Goal: Task Accomplishment & Management: Complete application form

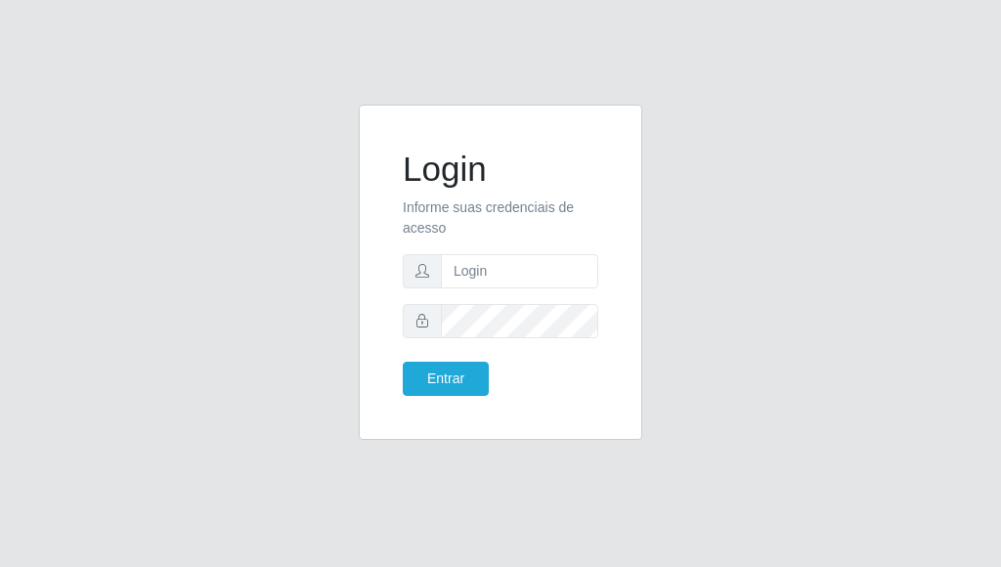
drag, startPoint x: 507, startPoint y: 238, endPoint x: 491, endPoint y: 270, distance: 36.3
click at [496, 257] on form "Login Informe suas credenciais de acesso Entrar" at bounding box center [501, 272] width 196 height 247
click at [491, 270] on input "text" at bounding box center [519, 271] width 157 height 34
type input "[EMAIL_ADDRESS][DOMAIN_NAME]"
click at [403, 362] on button "Entrar" at bounding box center [446, 379] width 86 height 34
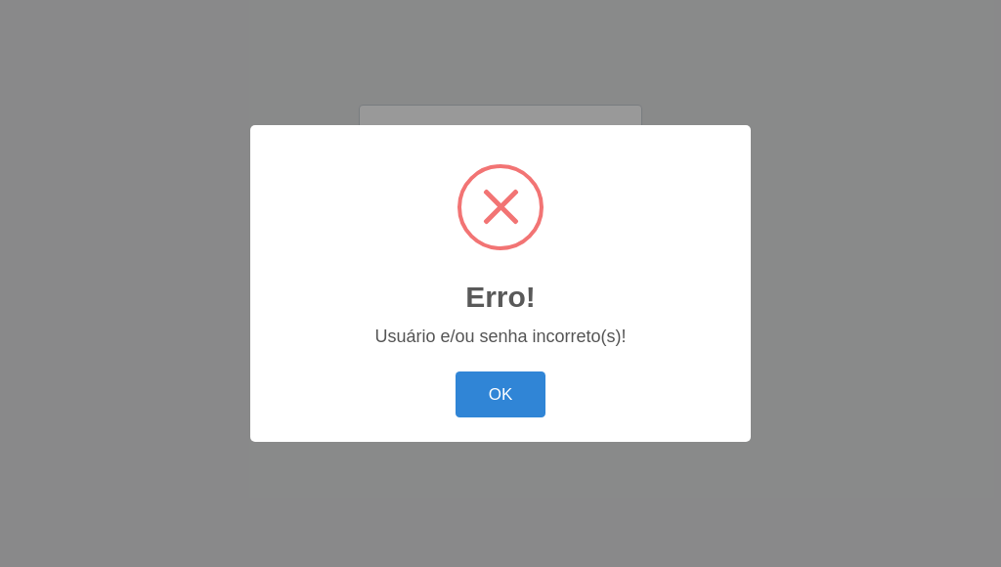
click at [456, 371] on button "OK" at bounding box center [501, 394] width 91 height 46
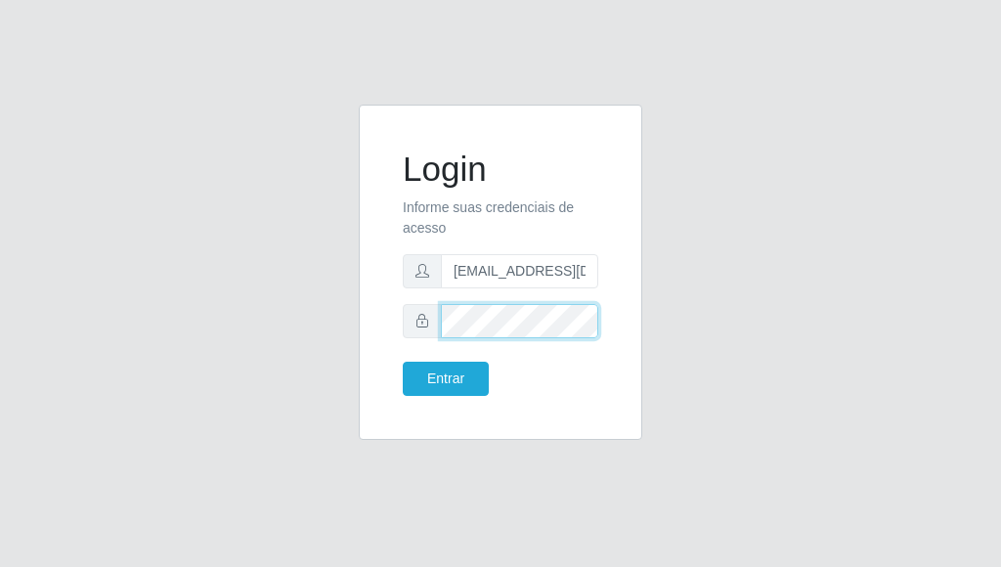
click at [403, 362] on button "Entrar" at bounding box center [446, 379] width 86 height 34
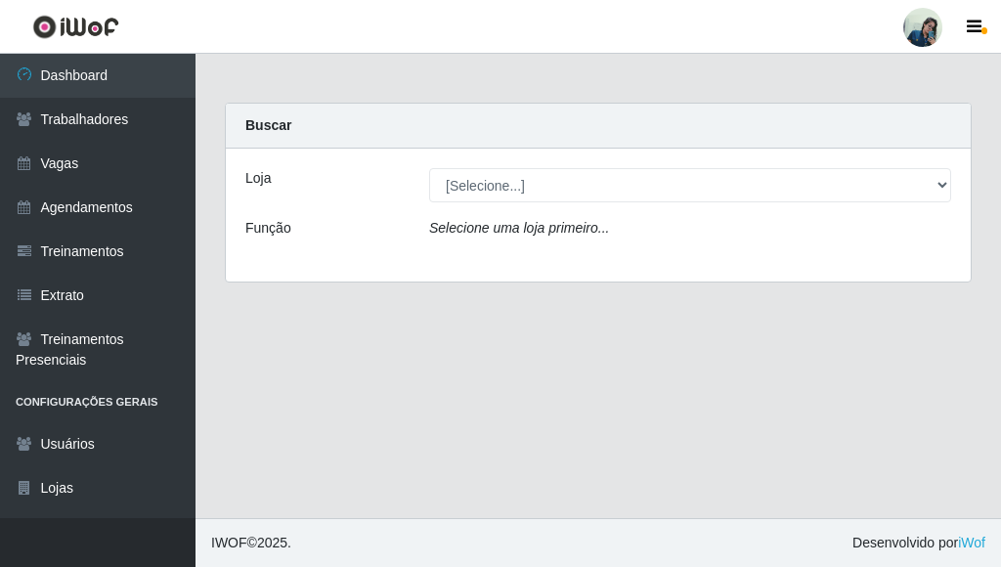
click at [469, 206] on div "Loja [Selecione...] [PERSON_NAME] Função Selecione uma loja primeiro..." at bounding box center [598, 215] width 745 height 133
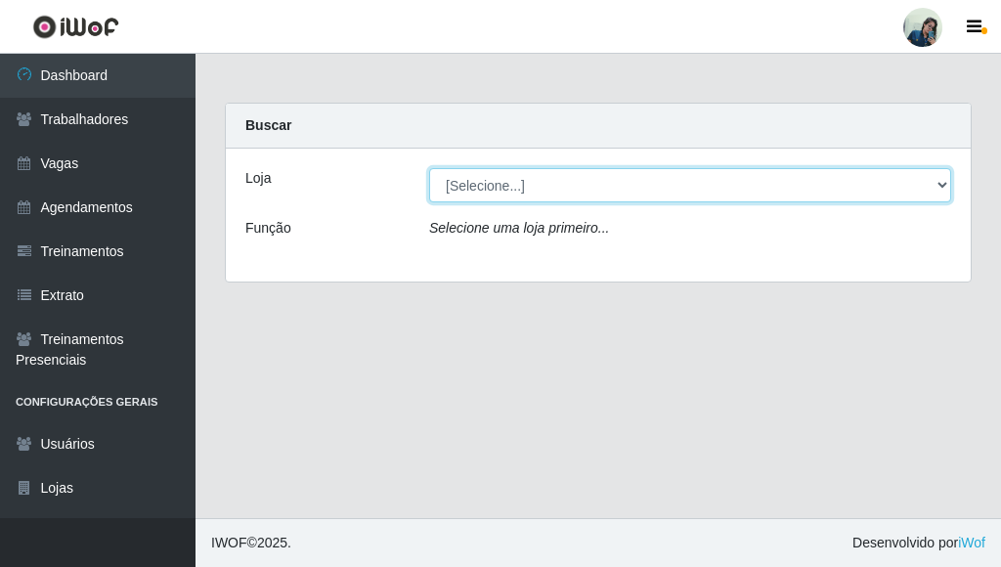
drag, startPoint x: 483, startPoint y: 170, endPoint x: 471, endPoint y: 183, distance: 17.3
click at [481, 173] on select "[Selecione...] [PERSON_NAME]" at bounding box center [690, 185] width 522 height 34
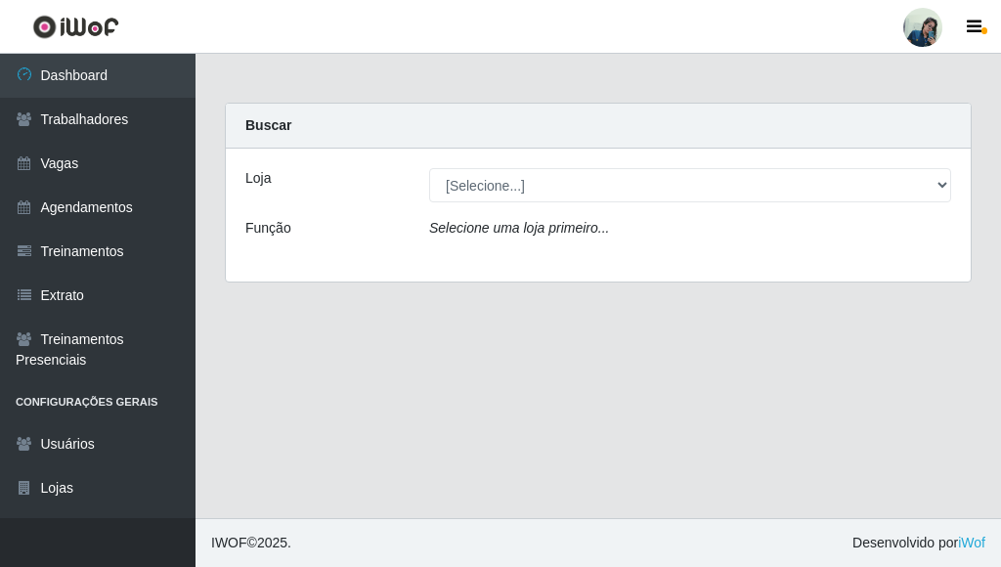
click at [502, 244] on div "Selecione uma loja primeiro..." at bounding box center [690, 232] width 551 height 28
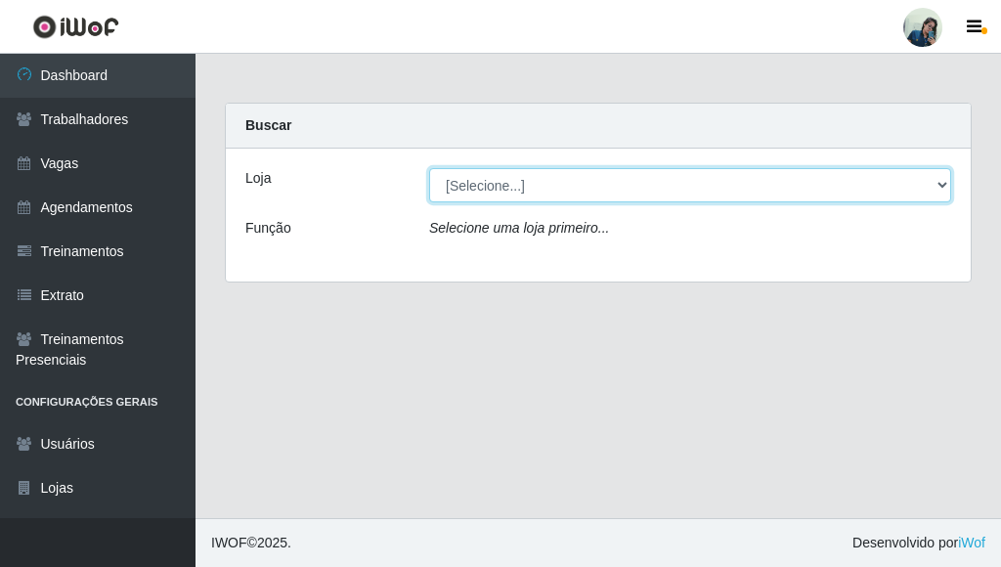
click at [510, 190] on select "[Selecione...] [PERSON_NAME]" at bounding box center [690, 185] width 522 height 34
select select "430"
click at [429, 168] on select "[Selecione...] [PERSON_NAME]" at bounding box center [690, 185] width 522 height 34
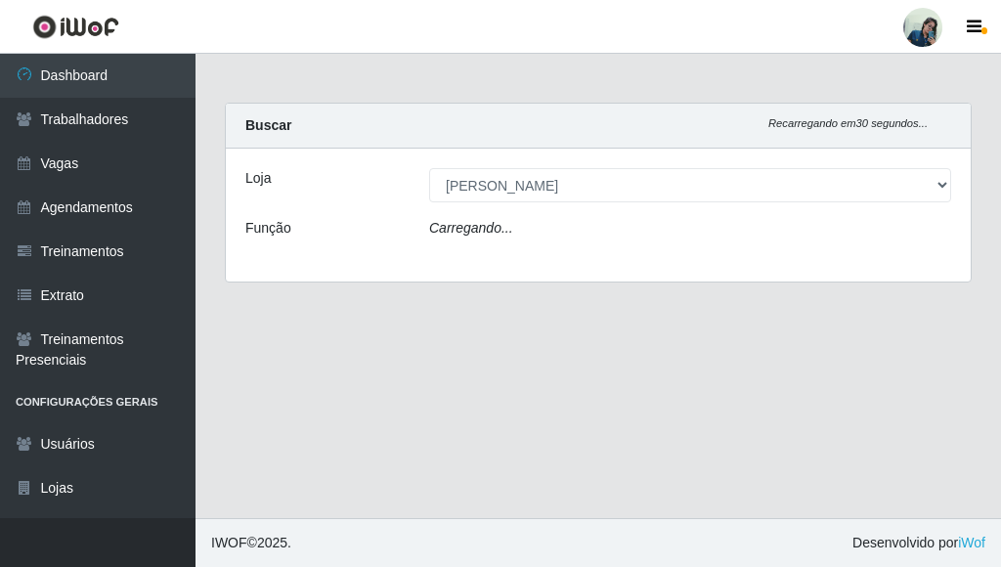
click at [512, 229] on div "Carregando..." at bounding box center [690, 232] width 551 height 28
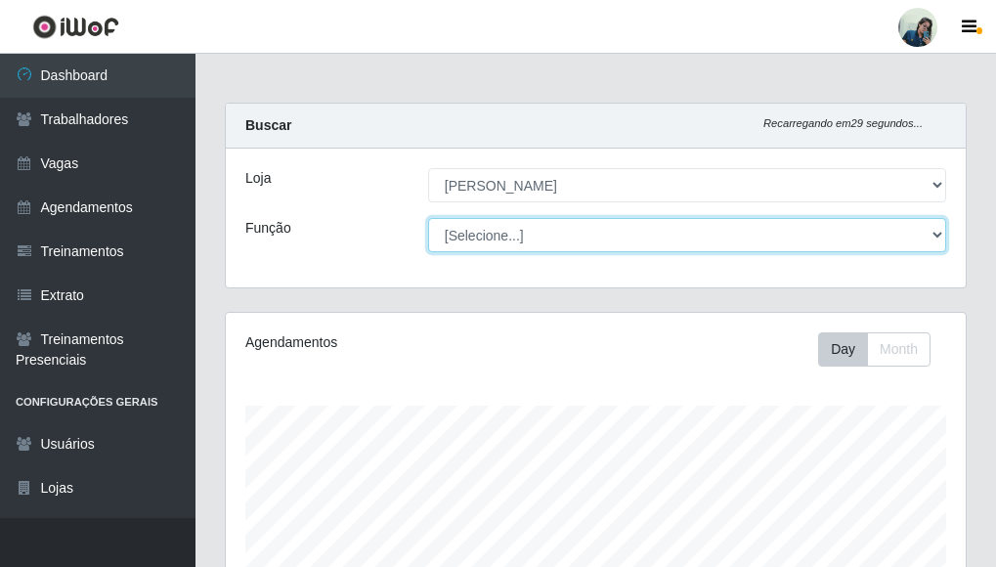
scroll to position [406, 740]
drag, startPoint x: 508, startPoint y: 198, endPoint x: 512, endPoint y: 229, distance: 30.6
click at [512, 229] on select "[Selecione...] Auxiliar de Estacionamento Auxiliar de Estacionamento + Auxiliar…" at bounding box center [687, 235] width 518 height 34
select select "72"
click at [428, 218] on select "[Selecione...] Auxiliar de Estacionamento Auxiliar de Estacionamento + Auxiliar…" at bounding box center [687, 235] width 518 height 34
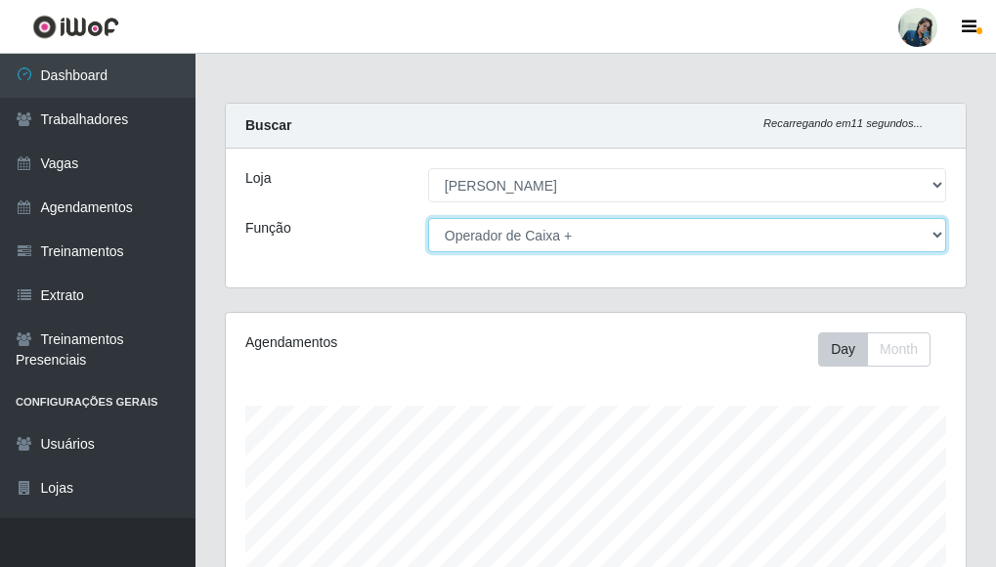
scroll to position [383, 0]
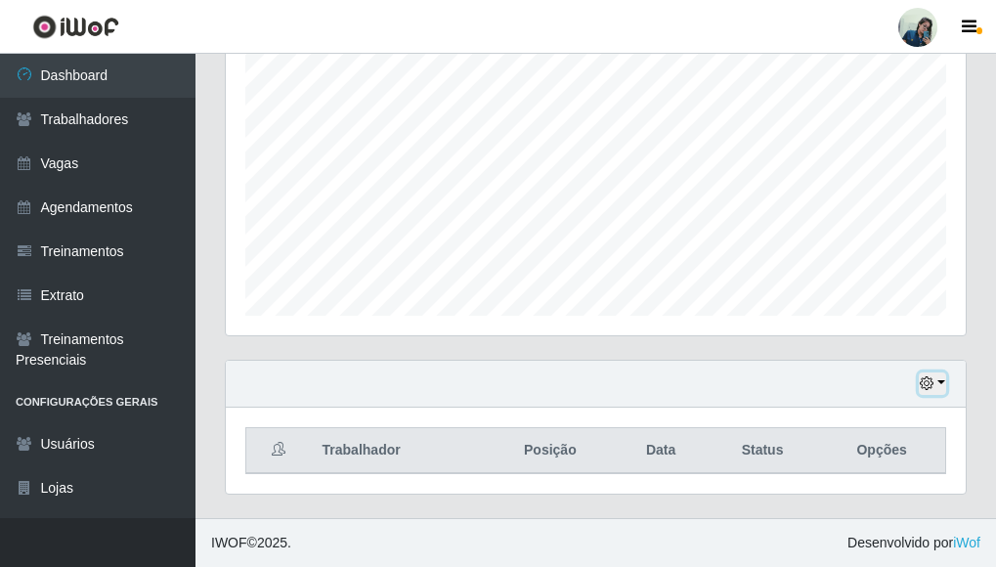
click at [923, 386] on icon "button" at bounding box center [927, 383] width 14 height 14
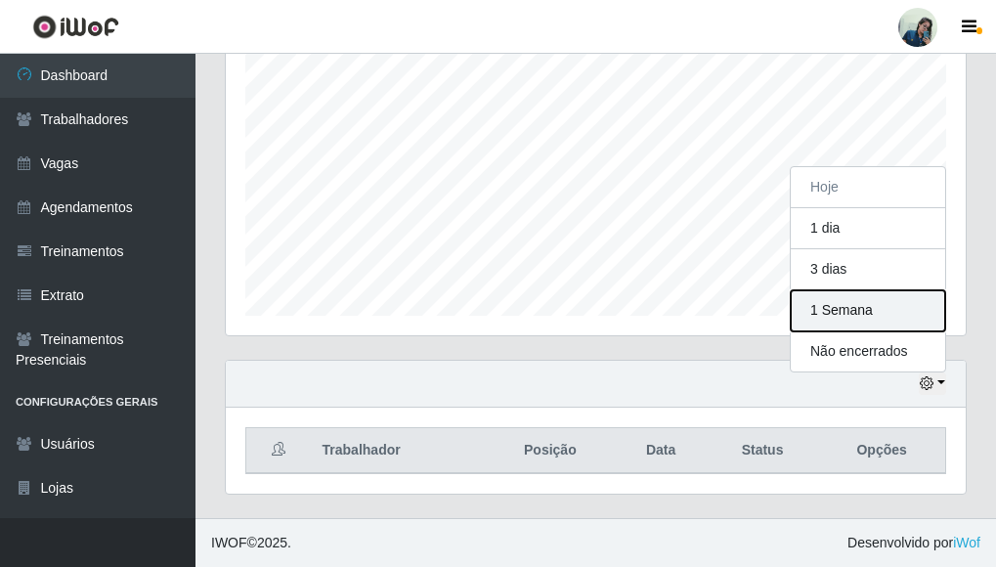
click at [844, 319] on button "1 Semana" at bounding box center [868, 310] width 154 height 41
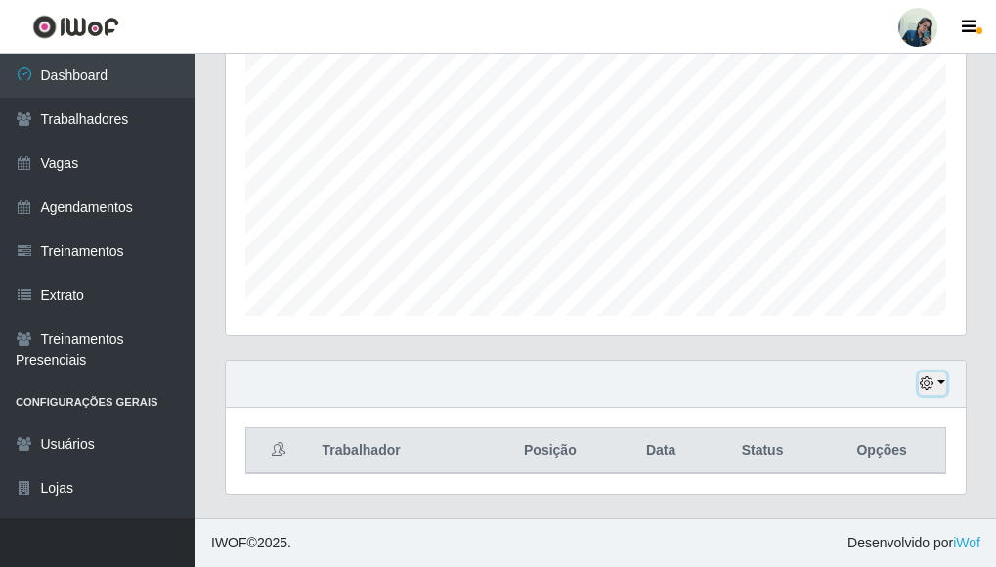
click at [930, 387] on icon "button" at bounding box center [927, 383] width 14 height 14
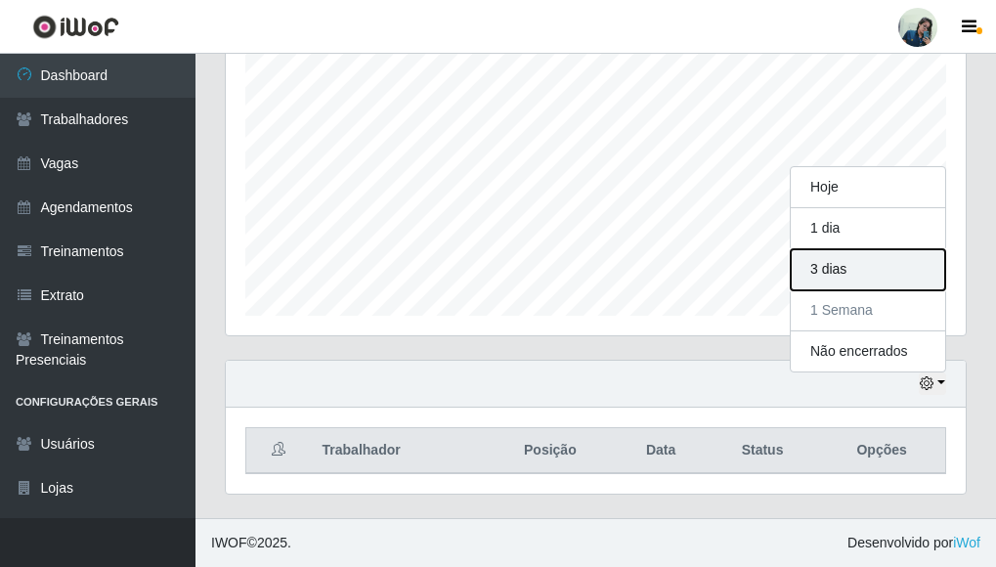
click at [849, 279] on button "3 dias" at bounding box center [868, 269] width 154 height 41
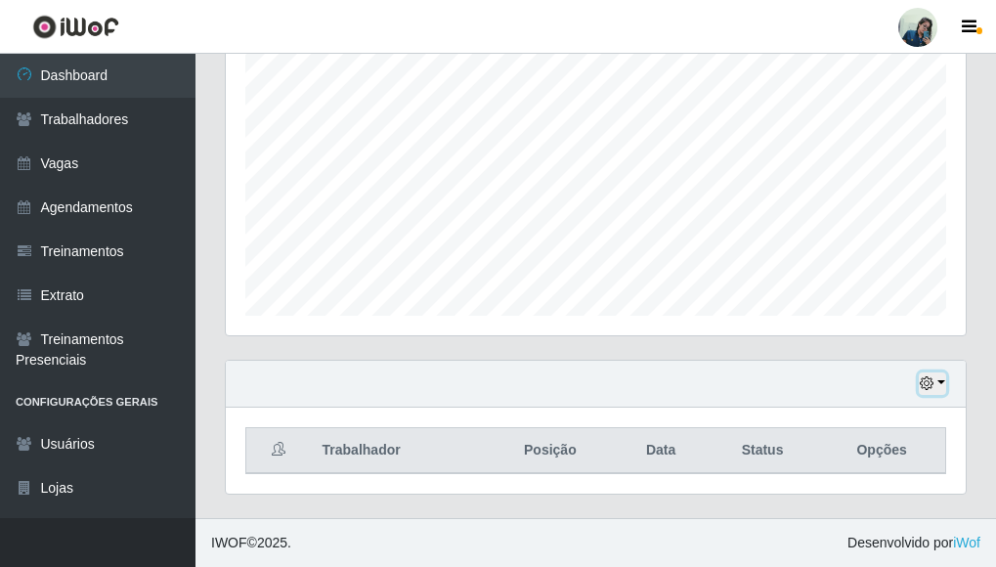
drag, startPoint x: 935, startPoint y: 389, endPoint x: 901, endPoint y: 374, distance: 36.3
click at [933, 390] on button "button" at bounding box center [932, 383] width 27 height 22
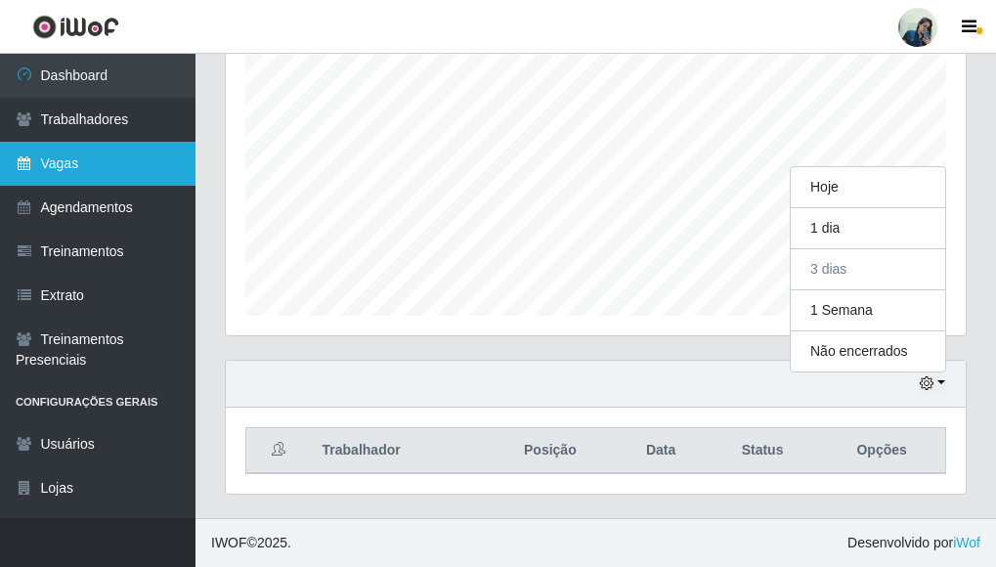
click at [77, 161] on link "Vagas" at bounding box center [98, 164] width 196 height 44
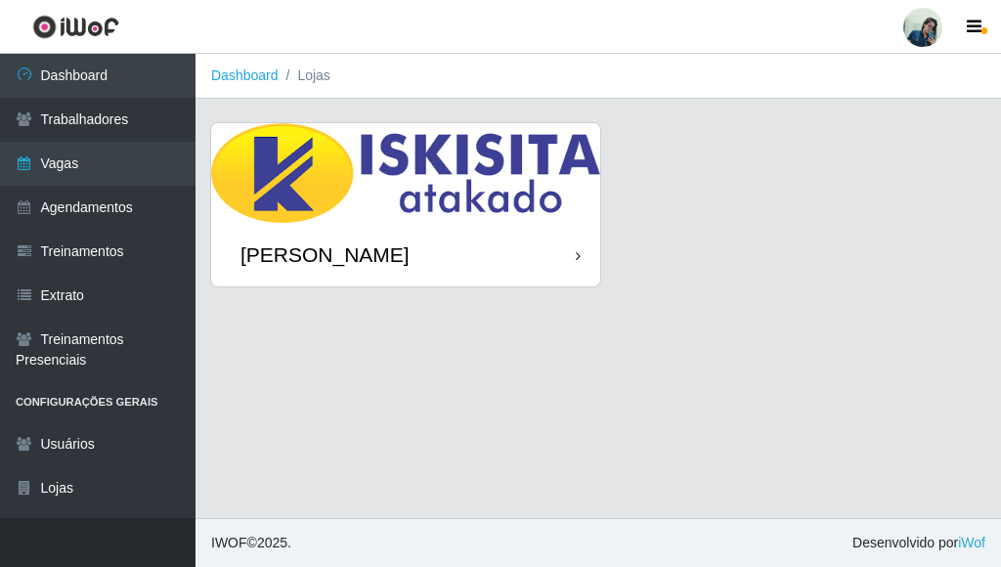
click at [345, 174] on img at bounding box center [405, 173] width 389 height 100
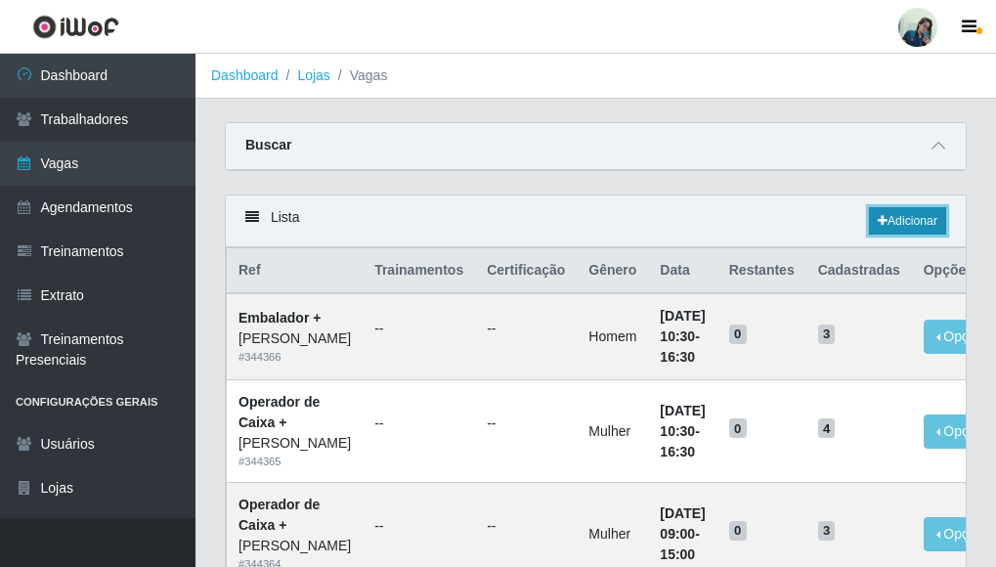
click at [888, 228] on link "Adicionar" at bounding box center [907, 220] width 77 height 27
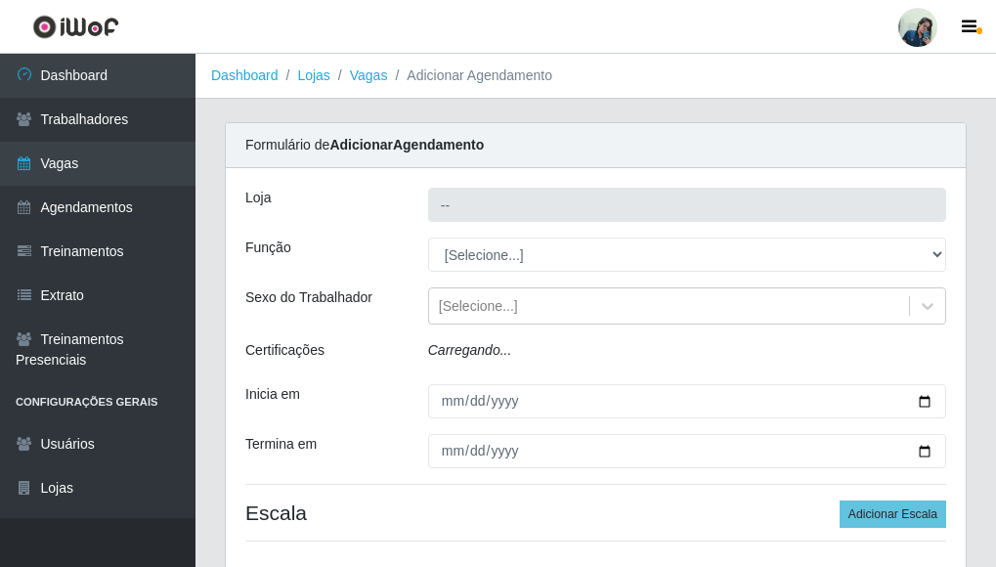
type input "[PERSON_NAME]"
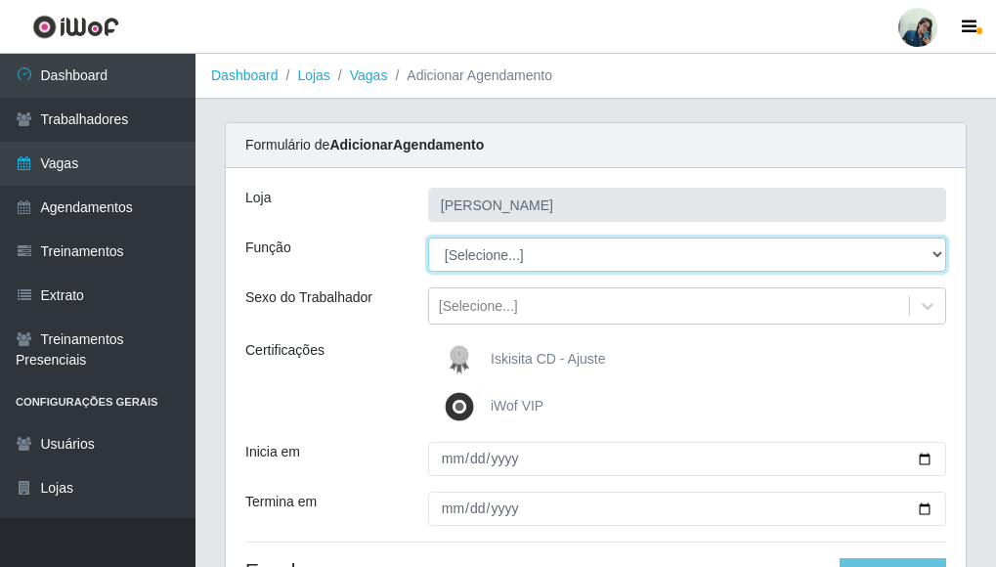
click at [533, 262] on select "[Selecione...] Auxiliar de Estacionamento Auxiliar de Estacionamento + Auxiliar…" at bounding box center [687, 255] width 518 height 34
select select "72"
click at [428, 238] on select "[Selecione...] Auxiliar de Estacionamento Auxiliar de Estacionamento + Auxiliar…" at bounding box center [687, 255] width 518 height 34
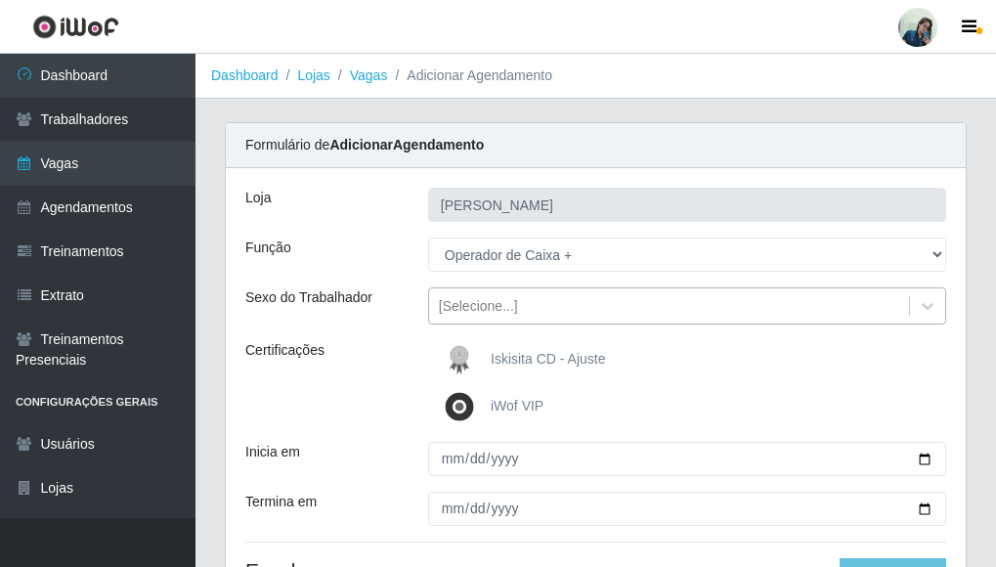
click at [510, 311] on div "[Selecione...]" at bounding box center [669, 306] width 480 height 32
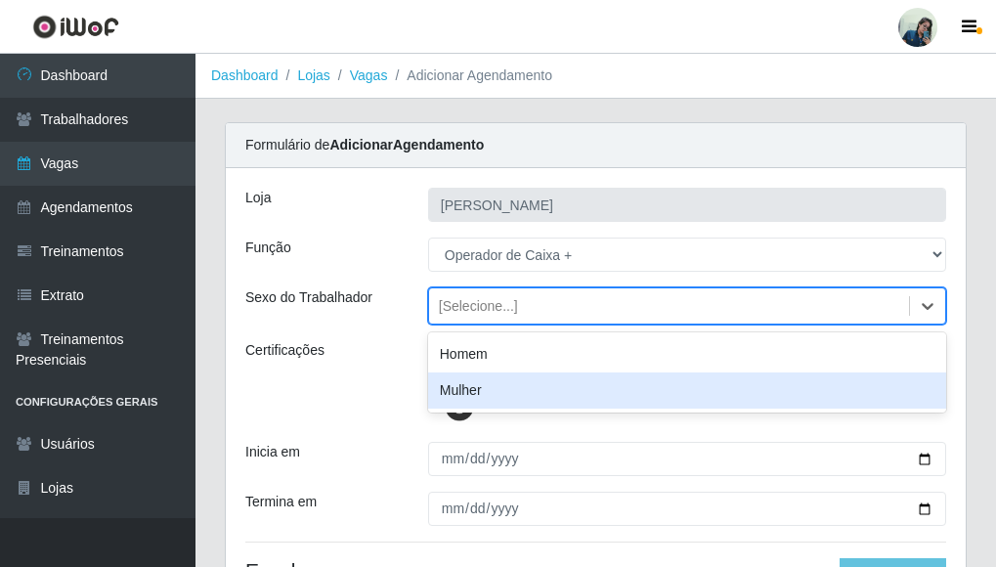
click at [467, 384] on div "Mulher" at bounding box center [687, 390] width 518 height 36
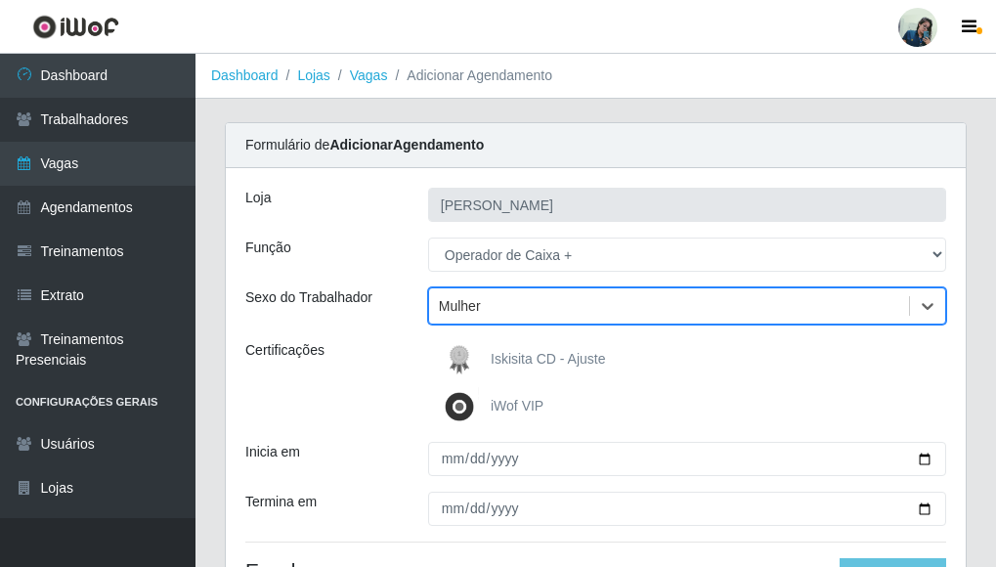
click at [349, 404] on div "Certificações" at bounding box center [322, 383] width 183 height 86
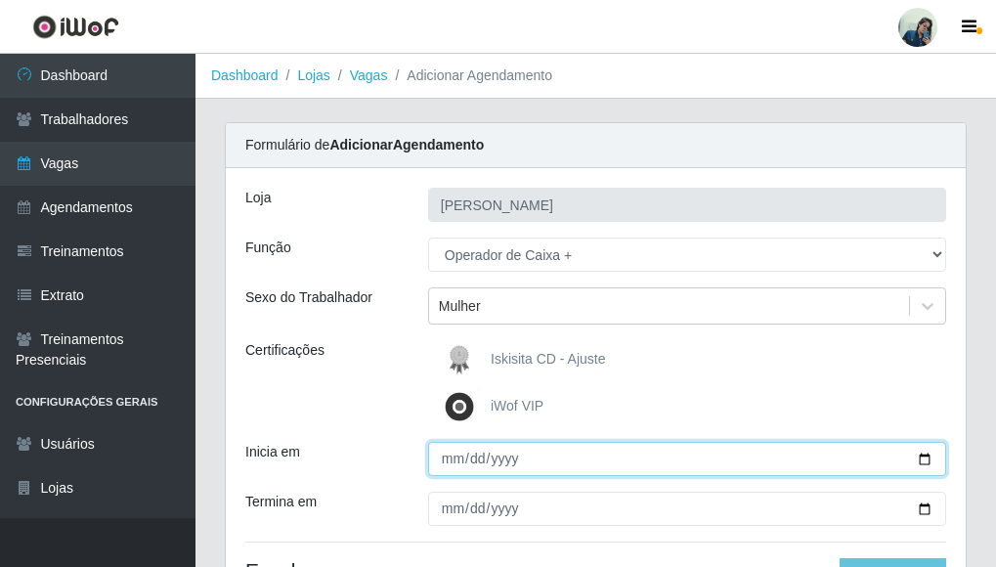
click at [441, 451] on input "Inicia em" at bounding box center [687, 459] width 518 height 34
type input "[DATE]"
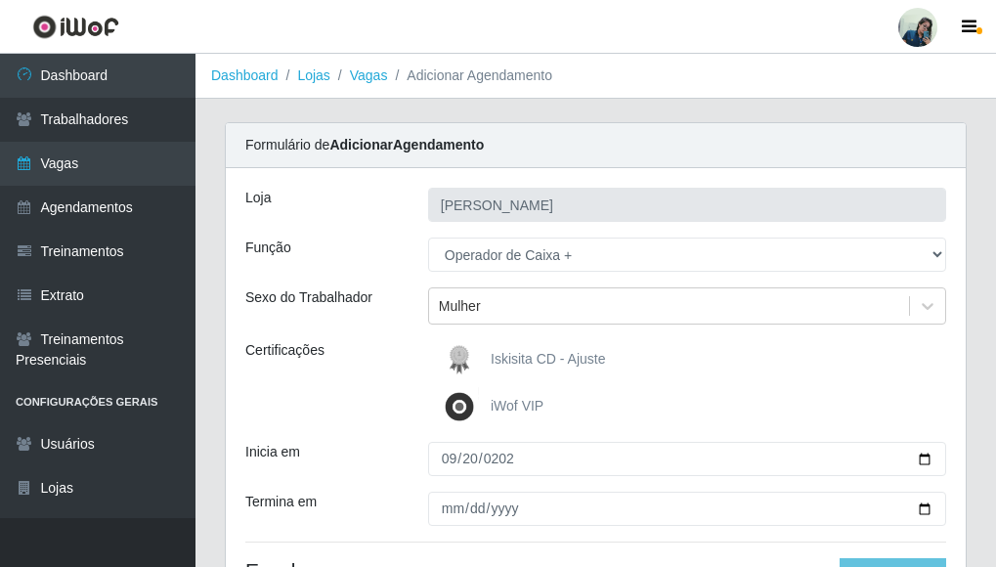
click at [376, 415] on div "Certificações" at bounding box center [322, 383] width 183 height 86
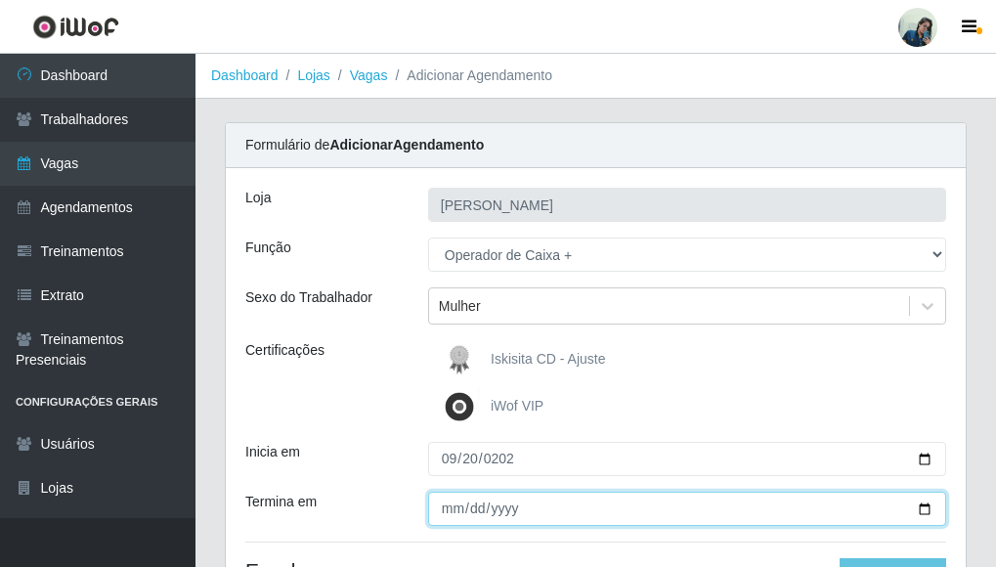
click at [447, 510] on input "Termina em" at bounding box center [687, 509] width 518 height 34
type input "[DATE]"
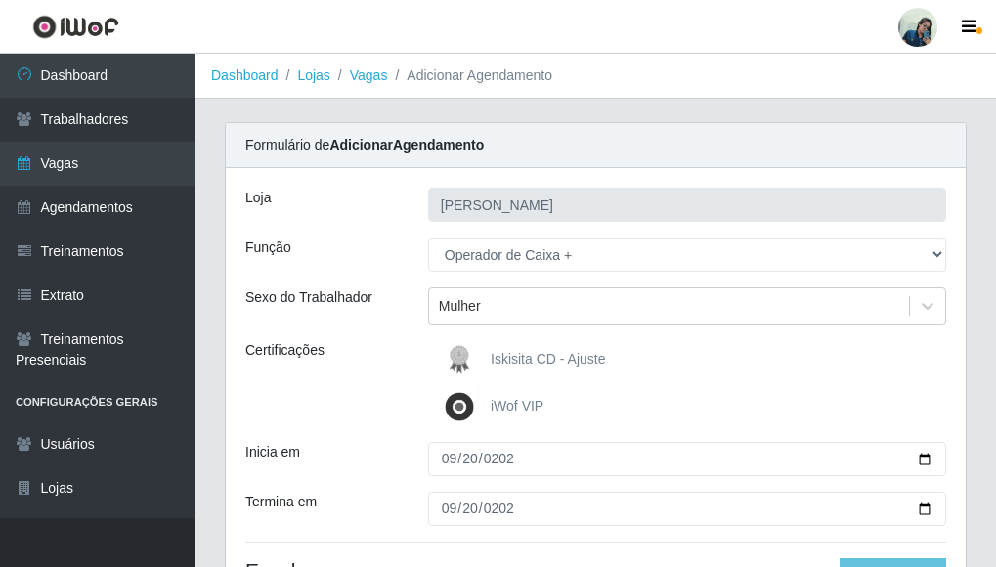
click at [417, 406] on div "Iskisita CD - Ajuste iWof VIP" at bounding box center [687, 383] width 547 height 86
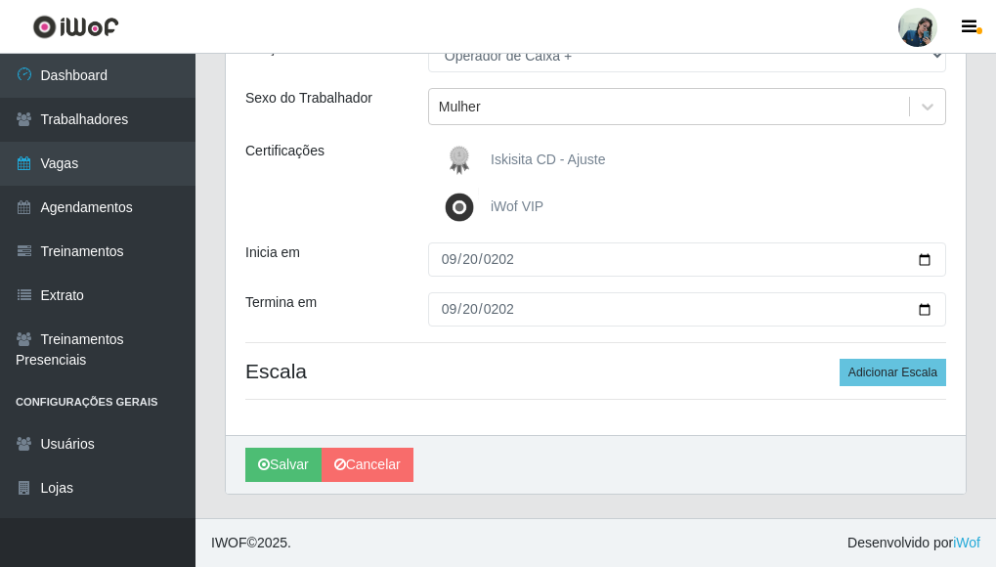
click at [837, 359] on h4 "Escala Adicionar Escala" at bounding box center [595, 371] width 701 height 24
click at [850, 374] on button "Adicionar Escala" at bounding box center [893, 372] width 107 height 27
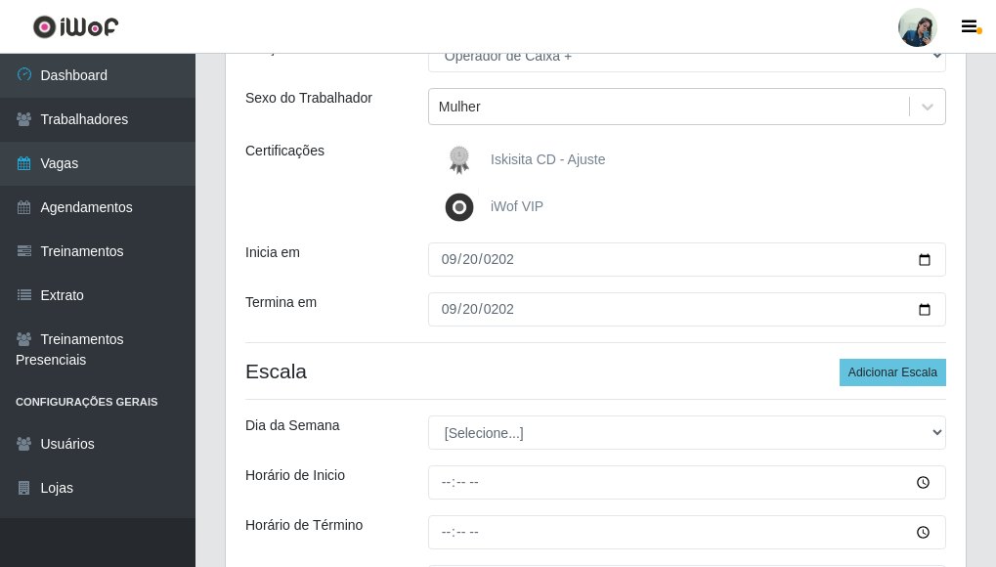
click at [406, 246] on div "Inicia em" at bounding box center [322, 259] width 183 height 34
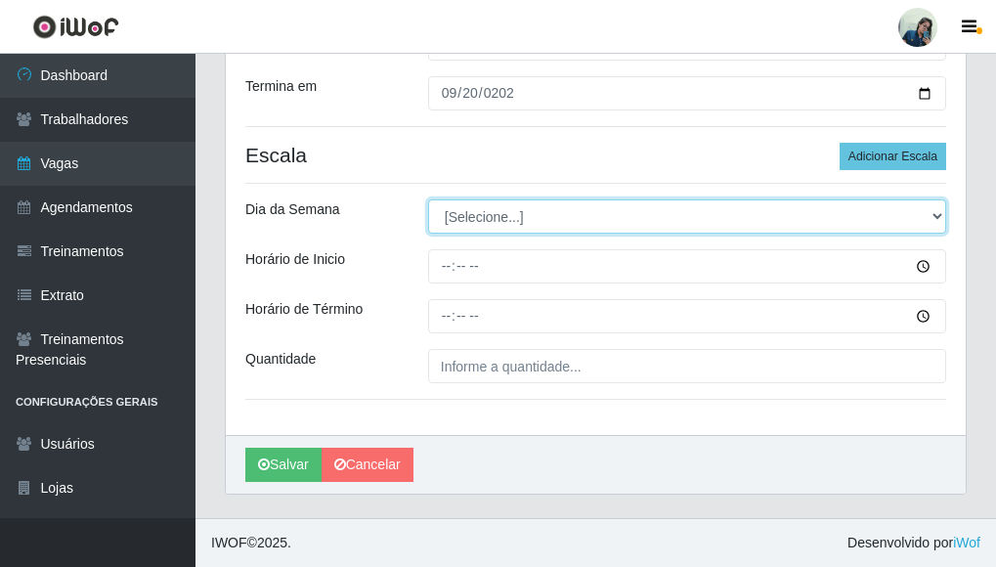
click at [483, 223] on select "[Selecione...] Segunda Terça Quarta Quinta Sexta Sábado Domingo" at bounding box center [687, 216] width 518 height 34
select select "6"
click at [428, 199] on select "[Selecione...] Segunda Terça Quarta Quinta Sexta Sábado Domingo" at bounding box center [687, 216] width 518 height 34
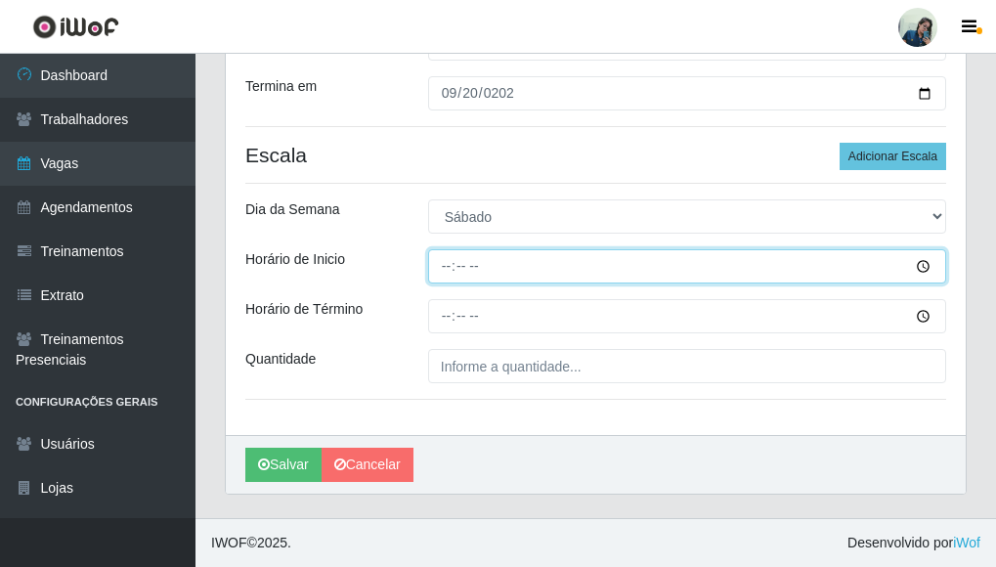
click at [452, 266] on input "Horário de Inicio" at bounding box center [687, 266] width 518 height 34
type input "09:00"
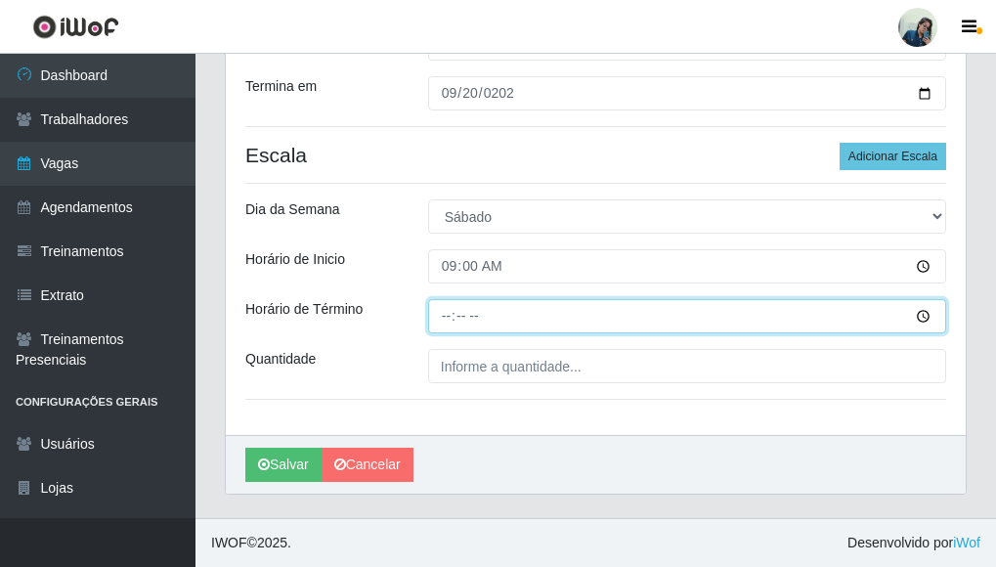
click at [446, 317] on input "Horário de Término" at bounding box center [687, 316] width 518 height 34
type input "15:00"
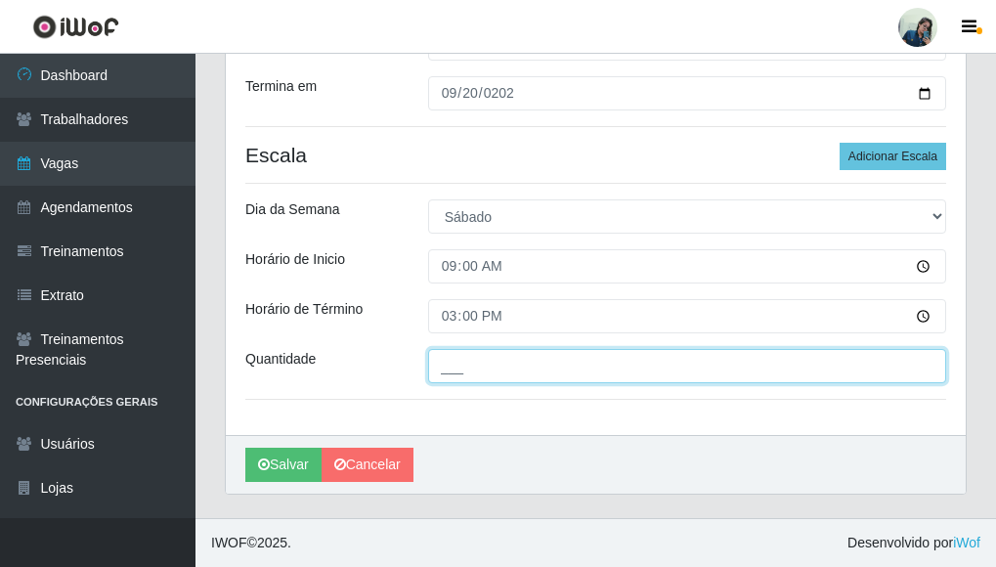
click at [492, 363] on input "___" at bounding box center [687, 366] width 518 height 34
type input "3__"
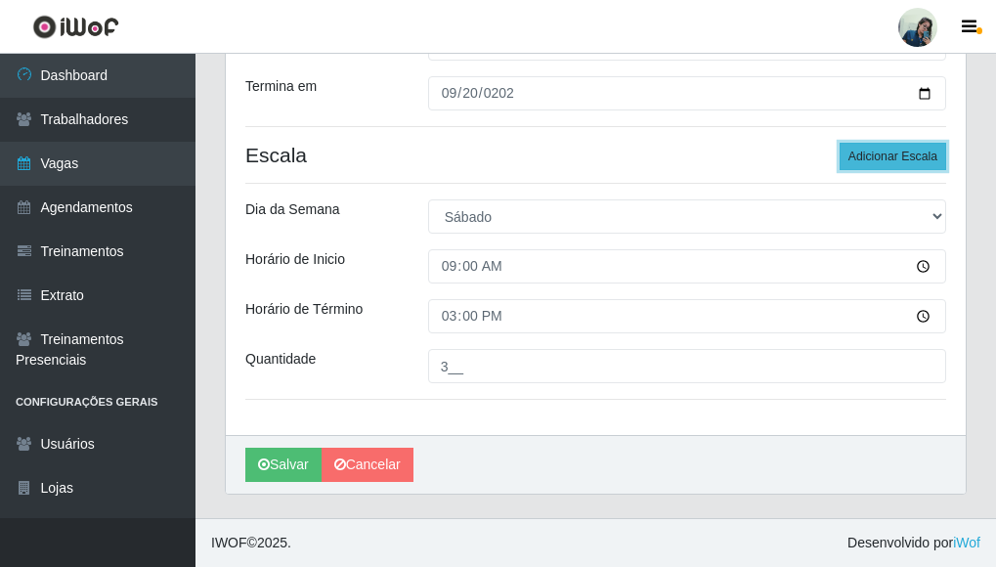
click at [886, 153] on button "Adicionar Escala" at bounding box center [893, 156] width 107 height 27
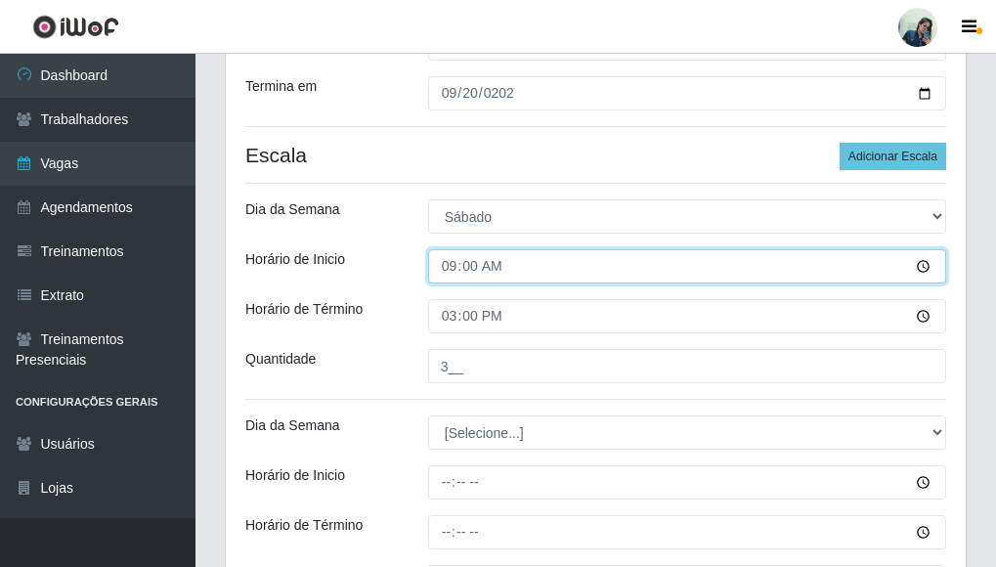
click at [477, 276] on input "09:00" at bounding box center [687, 266] width 518 height 34
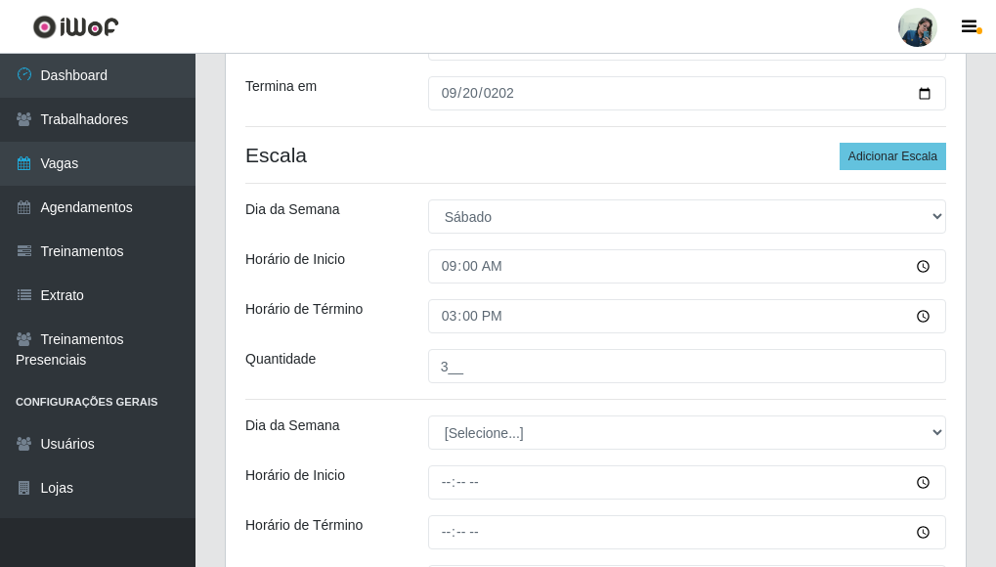
click at [401, 278] on div "Horário de Inicio" at bounding box center [322, 266] width 183 height 34
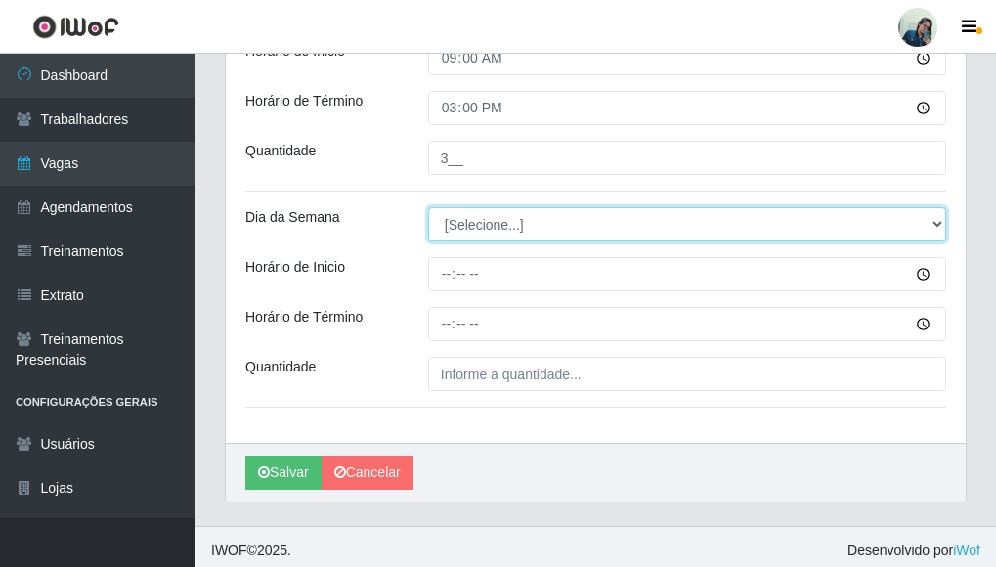
click at [473, 217] on select "[Selecione...] Segunda Terça Quarta Quinta Sexta Sábado Domingo" at bounding box center [687, 224] width 518 height 34
select select "6"
click at [428, 207] on select "[Selecione...] Segunda Terça Quarta Quinta Sexta Sábado Domingo" at bounding box center [687, 224] width 518 height 34
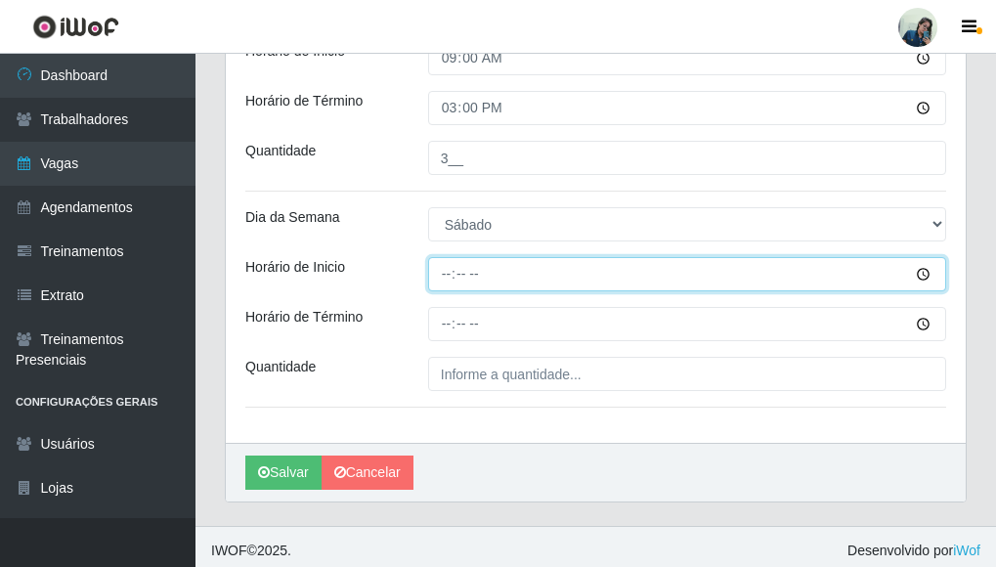
click at [455, 270] on input "Horário de Inicio" at bounding box center [687, 274] width 518 height 34
type input "10:30"
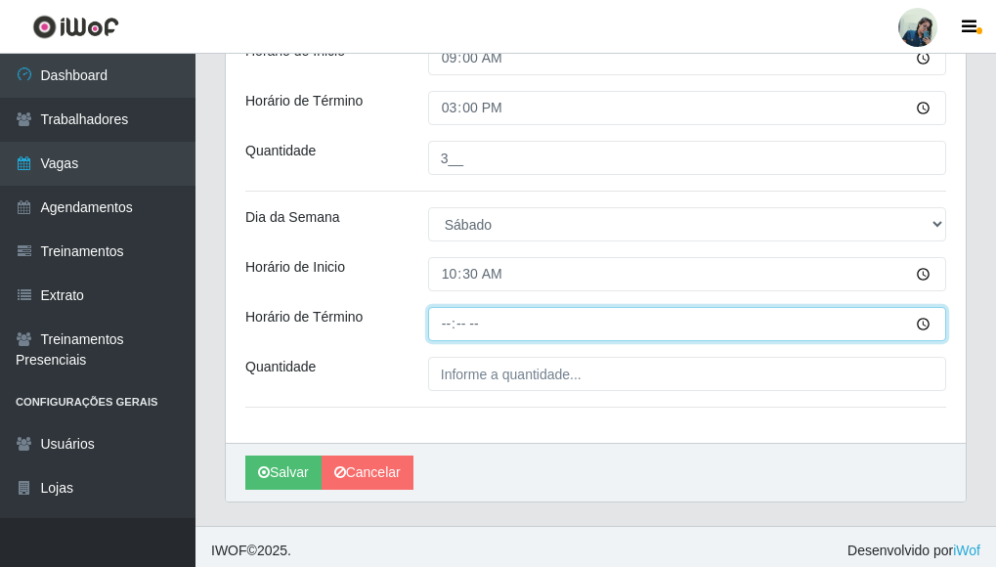
click at [447, 327] on input "Horário de Término" at bounding box center [687, 324] width 518 height 34
type input "16:30"
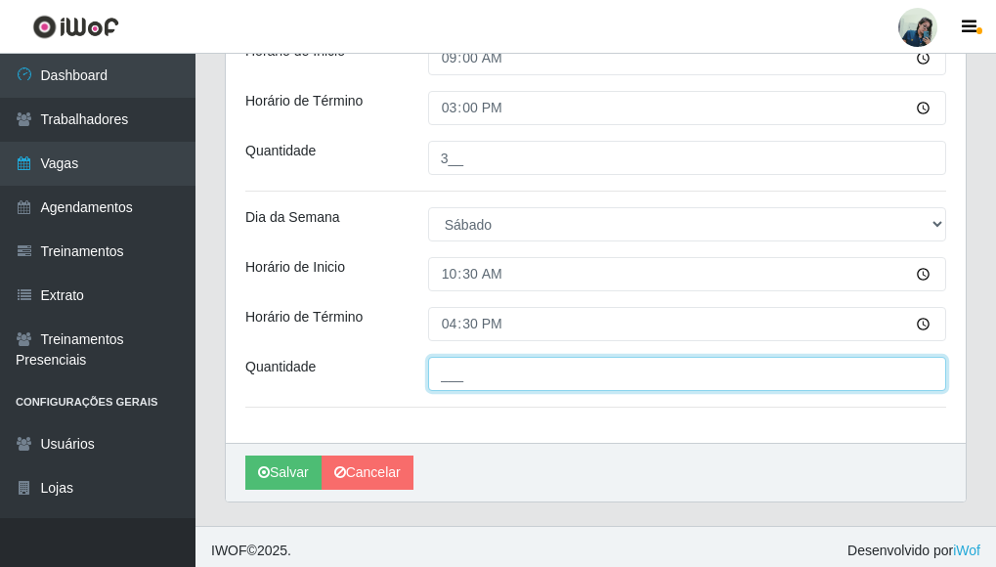
click at [483, 379] on input "___" at bounding box center [687, 374] width 518 height 34
type input "5__"
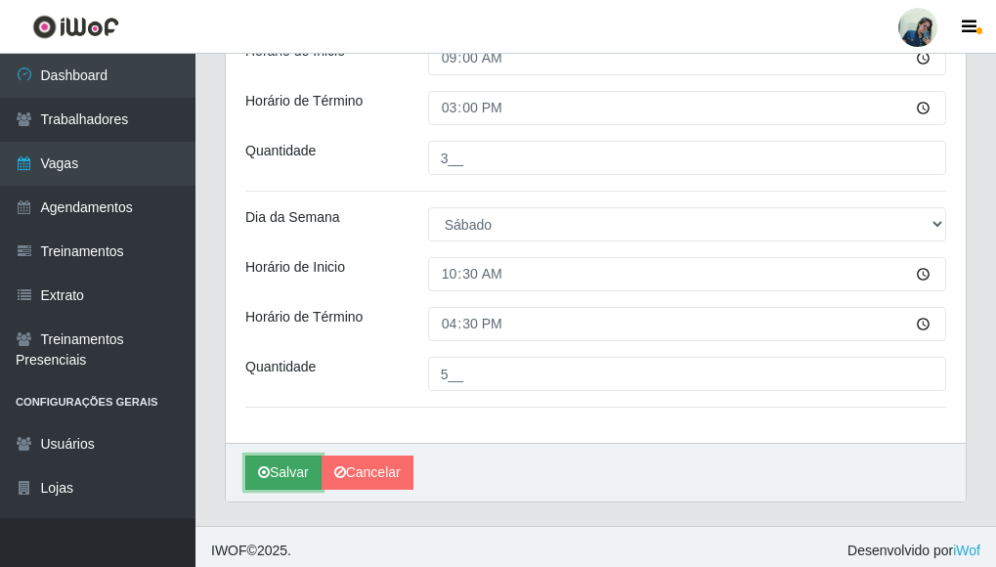
click at [293, 470] on button "Salvar" at bounding box center [283, 473] width 76 height 34
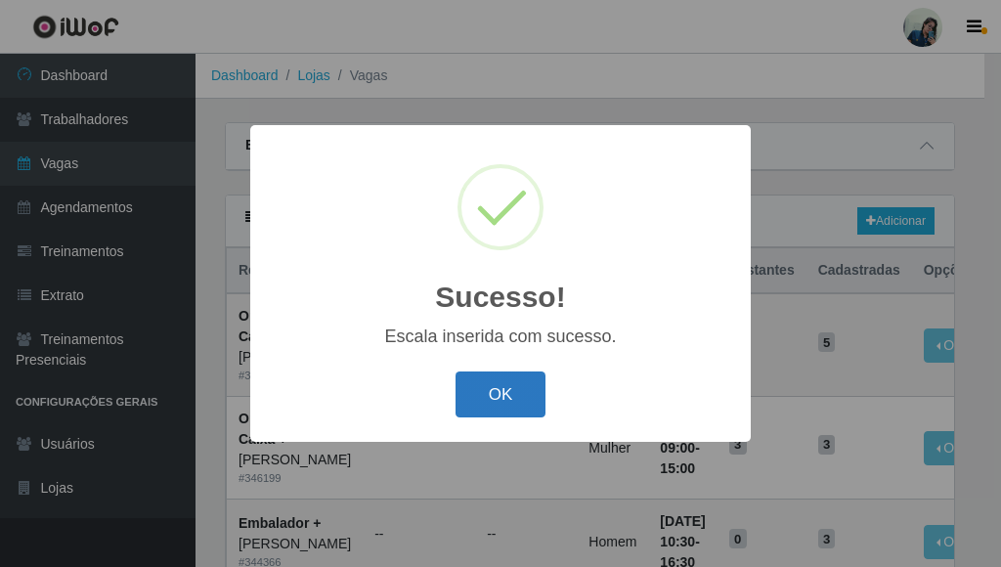
click at [522, 399] on button "OK" at bounding box center [501, 394] width 91 height 46
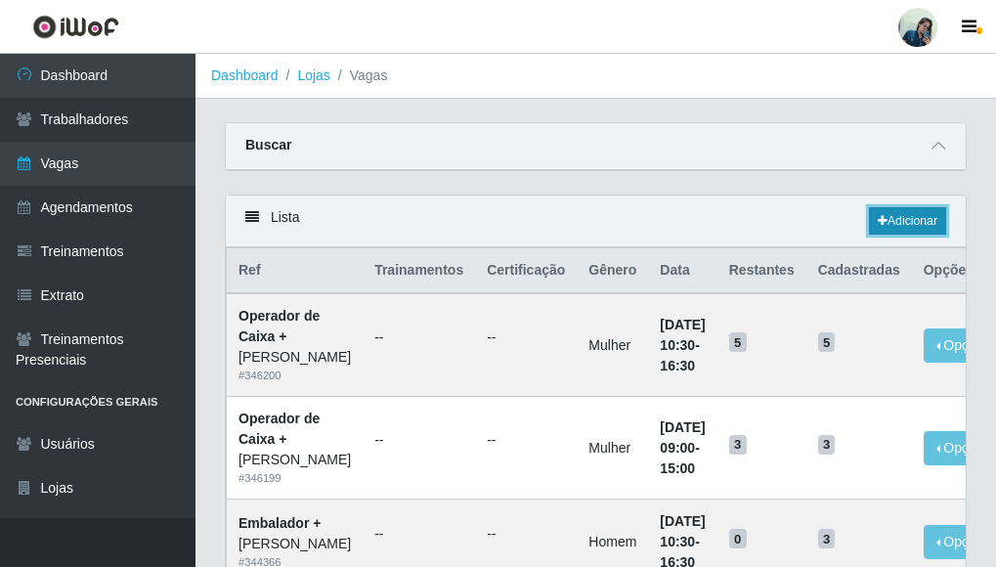
click at [883, 226] on icon at bounding box center [883, 221] width 10 height 12
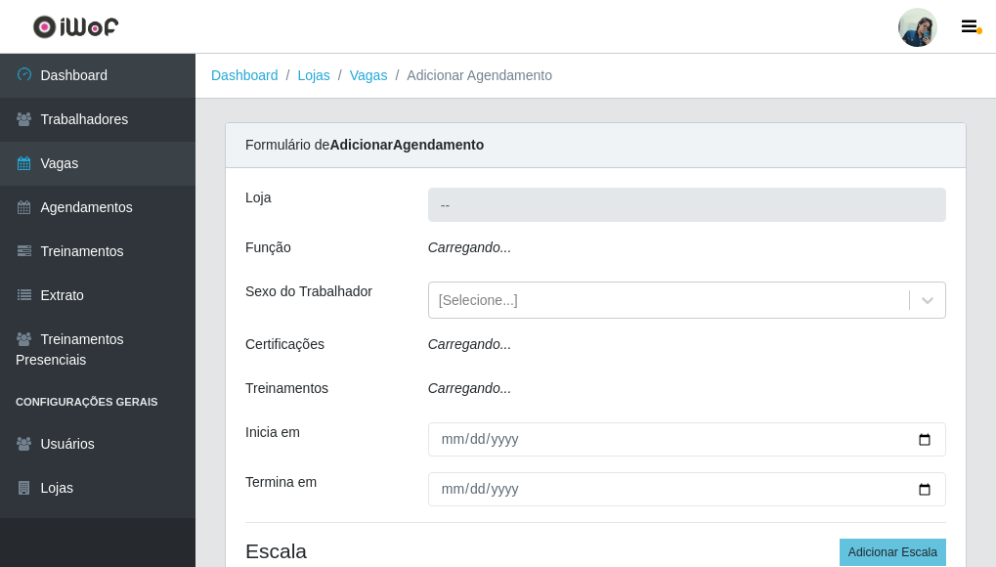
type input "[PERSON_NAME]"
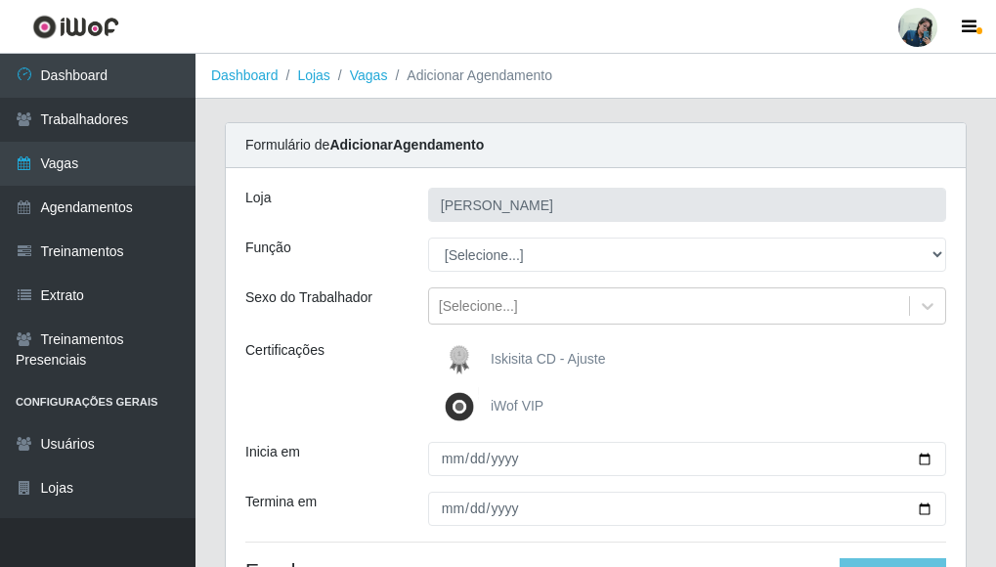
click at [478, 206] on input "[PERSON_NAME]" at bounding box center [687, 205] width 518 height 34
click at [509, 185] on div "[PERSON_NAME] Função [Selecione...] Auxiliar de Estacionamento Auxiliar de Esta…" at bounding box center [596, 401] width 740 height 466
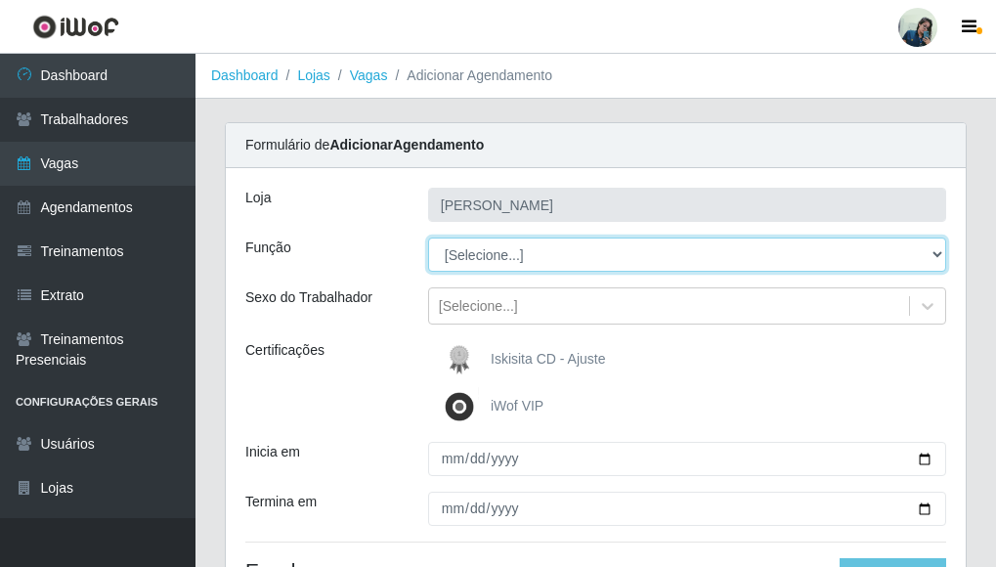
click at [465, 259] on select "[Selecione...] Auxiliar de Estacionamento Auxiliar de Estacionamento + Auxiliar…" at bounding box center [687, 255] width 518 height 34
select select "70"
click at [428, 238] on select "[Selecione...] Auxiliar de Estacionamento Auxiliar de Estacionamento + Auxiliar…" at bounding box center [687, 255] width 518 height 34
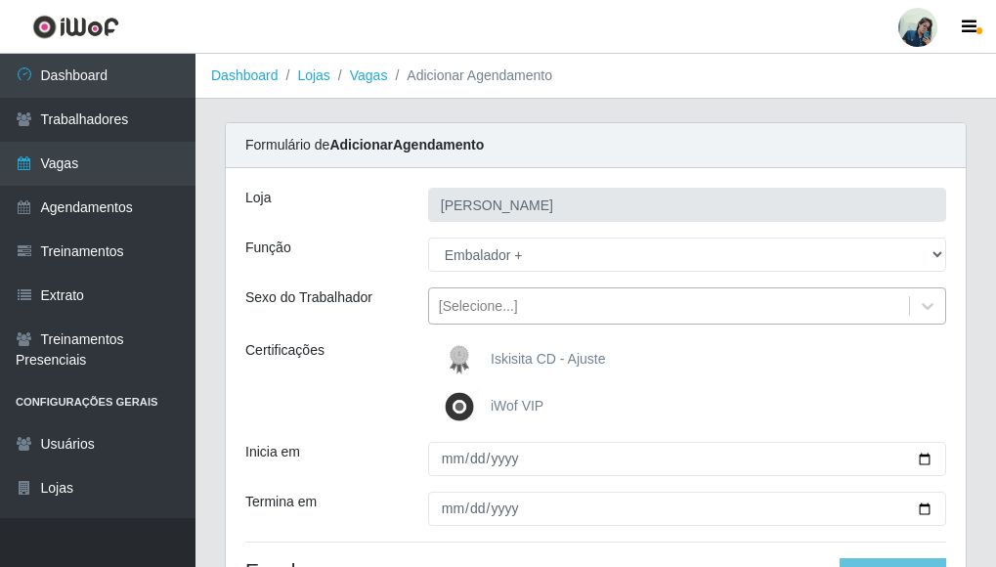
click at [469, 296] on div "[Selecione...]" at bounding box center [478, 306] width 79 height 21
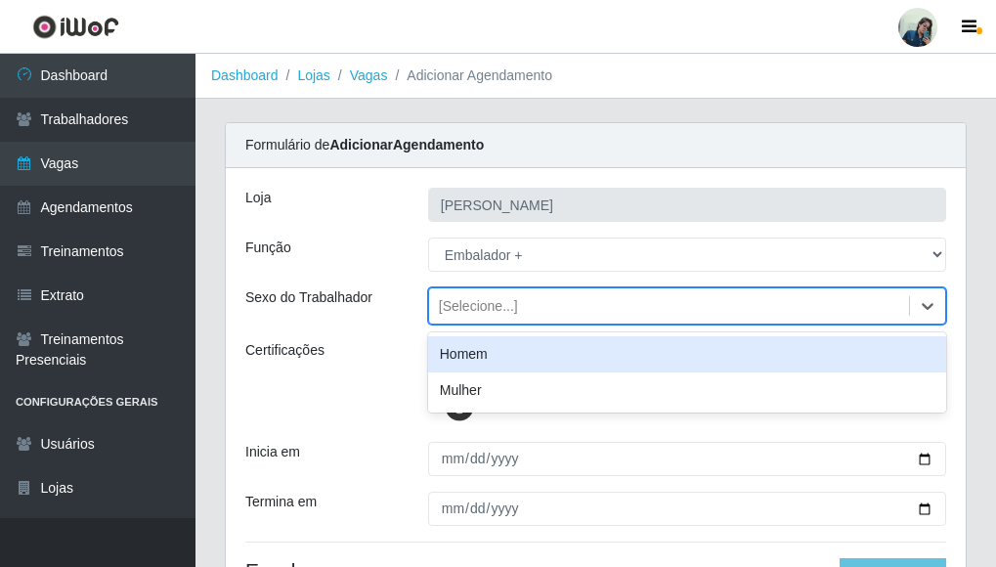
click at [474, 344] on div "Homem" at bounding box center [687, 354] width 518 height 36
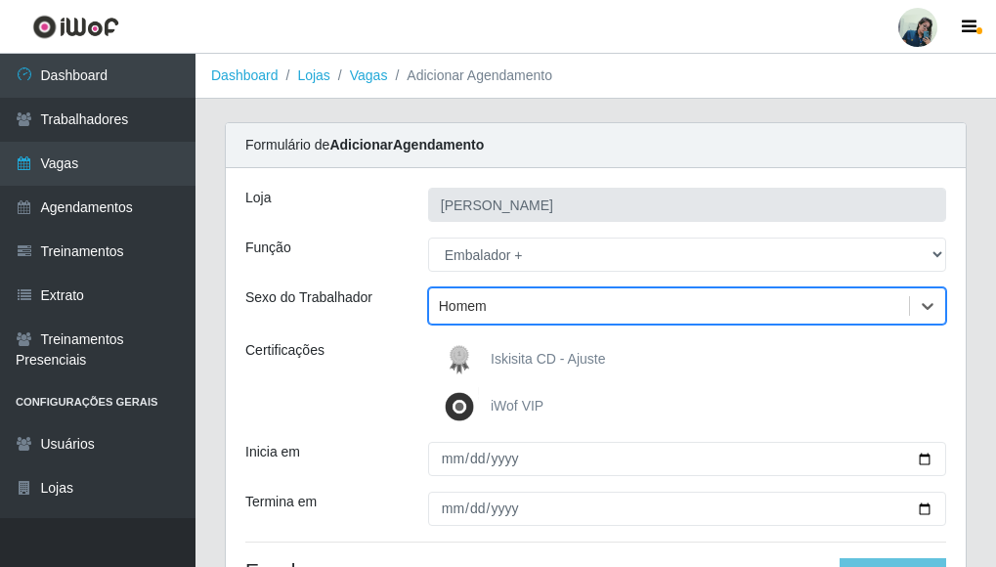
click at [365, 310] on div "Sexo do Trabalhador" at bounding box center [322, 305] width 183 height 37
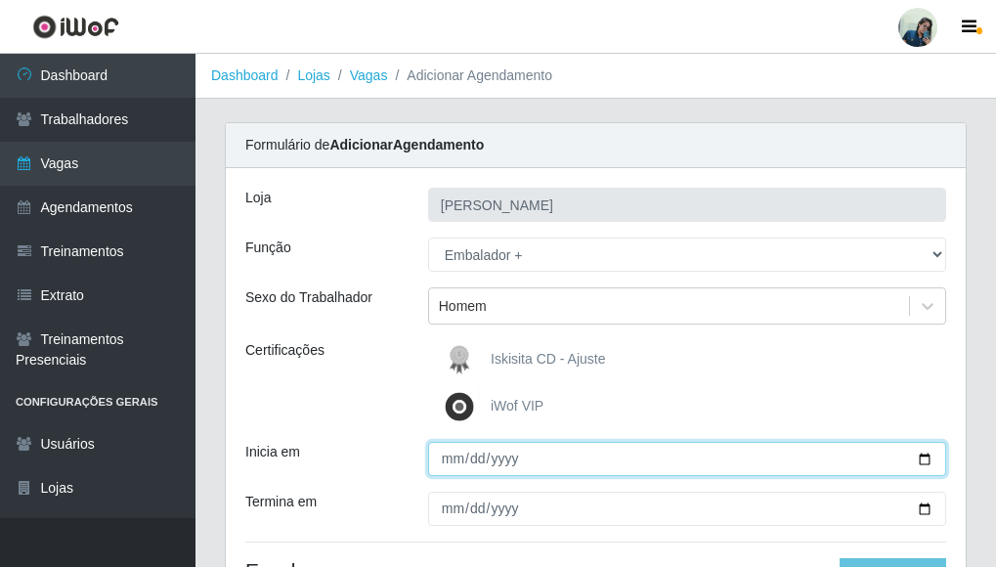
drag, startPoint x: 455, startPoint y: 458, endPoint x: 482, endPoint y: 439, distance: 33.1
click at [454, 457] on input "Inicia em" at bounding box center [687, 459] width 518 height 34
type input "[DATE]"
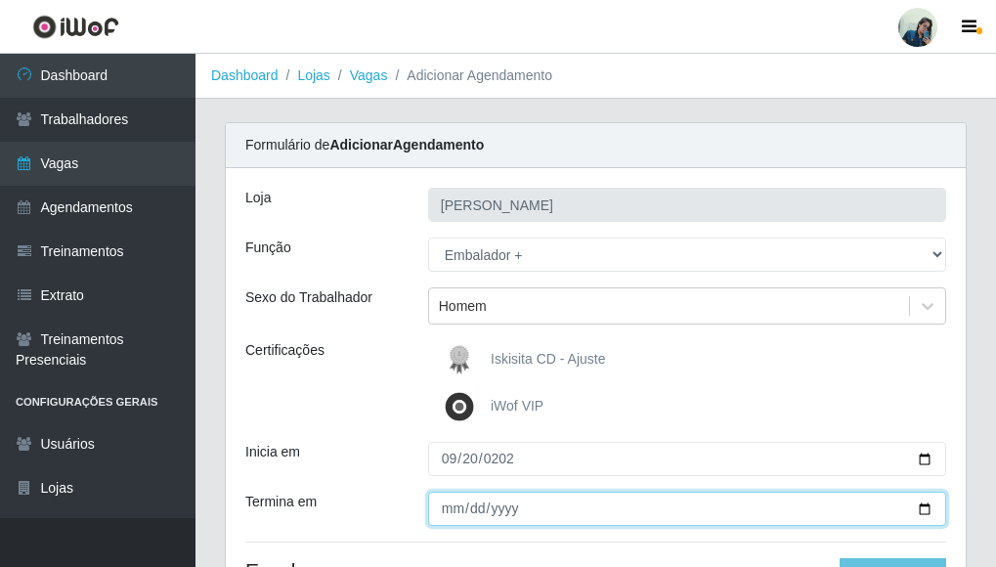
drag, startPoint x: 453, startPoint y: 499, endPoint x: 501, endPoint y: 471, distance: 55.2
click at [467, 489] on div "[PERSON_NAME] Função [Selecione...] Auxiliar de Estacionamento Auxiliar de Esta…" at bounding box center [596, 401] width 740 height 466
type input "[DATE]"
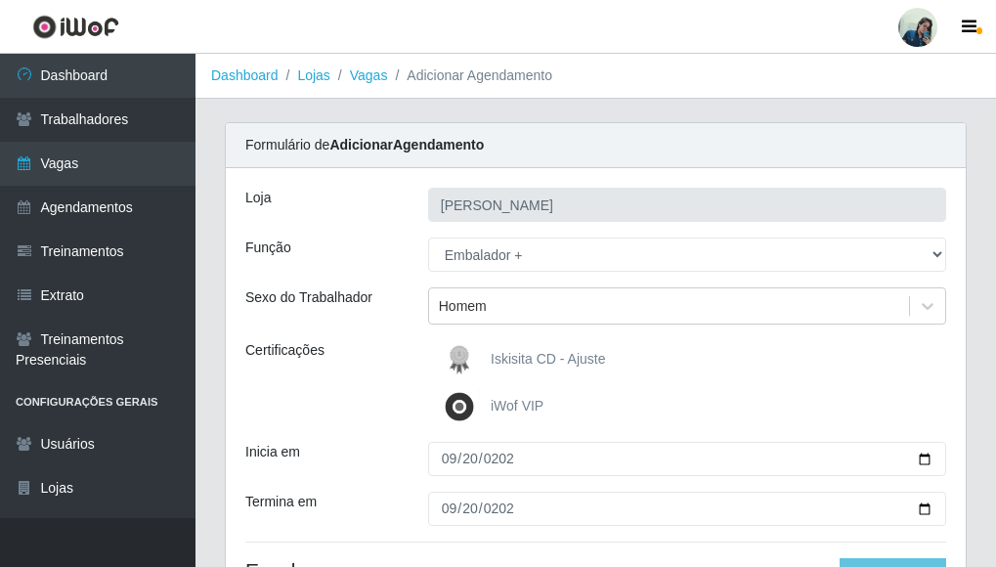
click at [320, 389] on div "Certificações" at bounding box center [322, 383] width 183 height 86
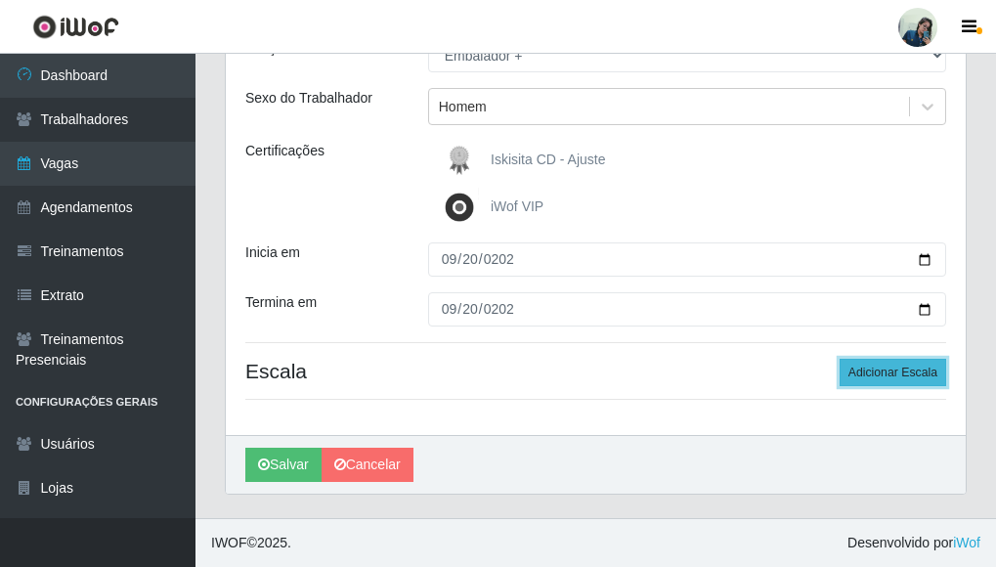
click at [898, 367] on button "Adicionar Escala" at bounding box center [893, 372] width 107 height 27
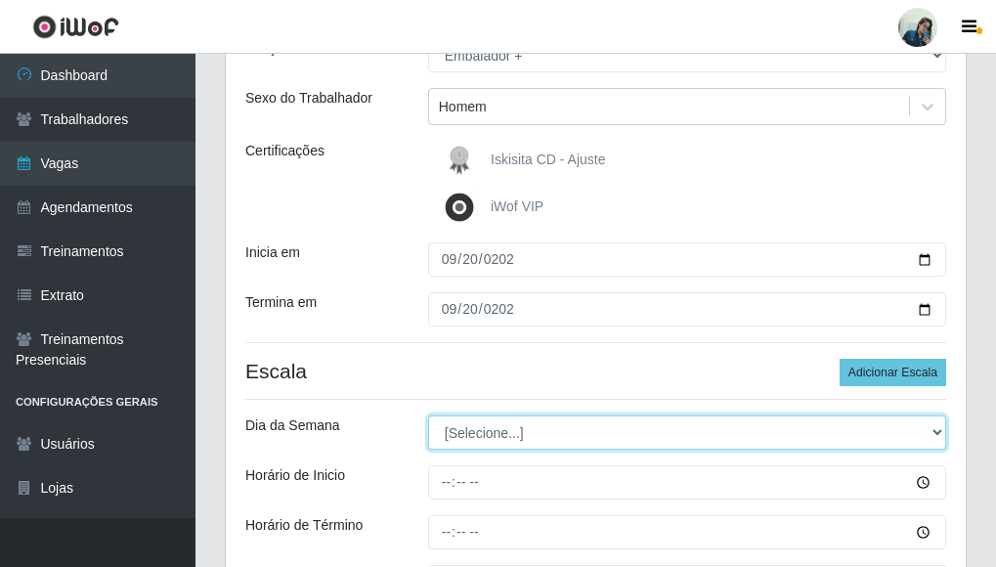
click at [472, 438] on select "[Selecione...] Segunda Terça Quarta Quinta Sexta Sábado Domingo" at bounding box center [687, 432] width 518 height 34
select select "6"
click at [428, 415] on select "[Selecione...] Segunda Terça Quarta Quinta Sexta Sábado Domingo" at bounding box center [687, 432] width 518 height 34
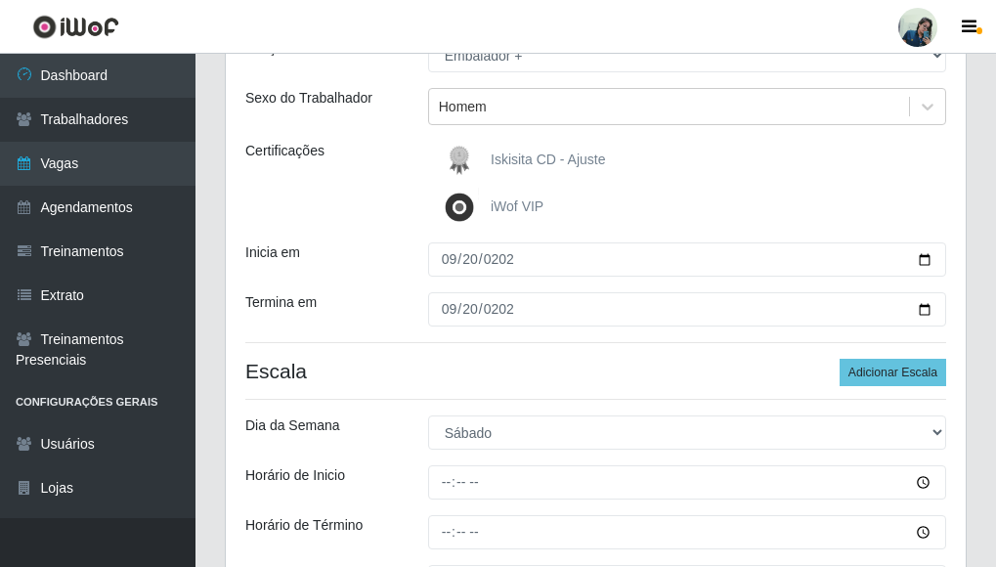
click at [339, 361] on h4 "Escala Adicionar Escala" at bounding box center [595, 371] width 701 height 24
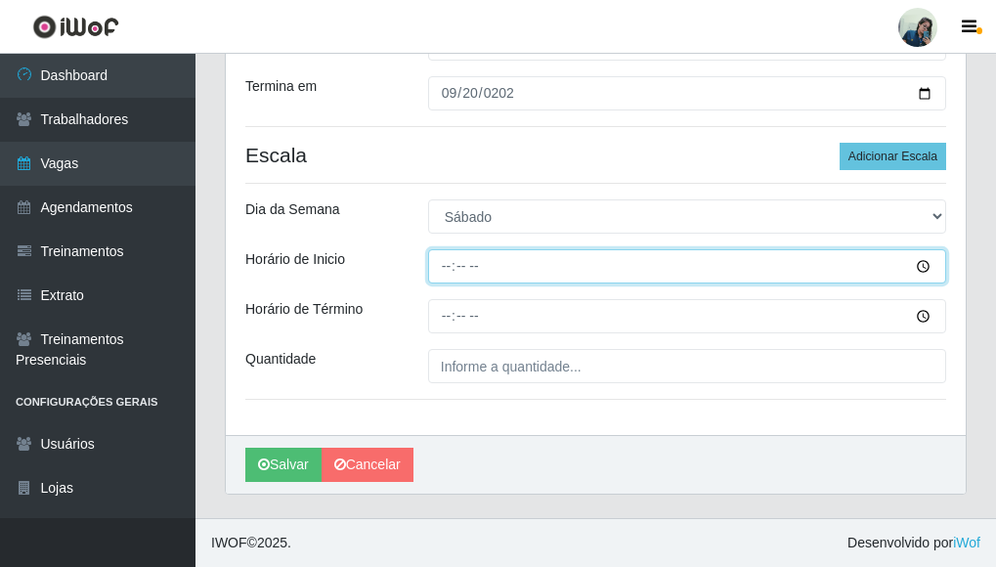
click at [448, 280] on input "Horário de Inicio" at bounding box center [687, 266] width 518 height 34
click at [439, 280] on input "13:00" at bounding box center [687, 266] width 518 height 34
click at [443, 266] on input "13:00" at bounding box center [687, 266] width 518 height 34
type input "10:30"
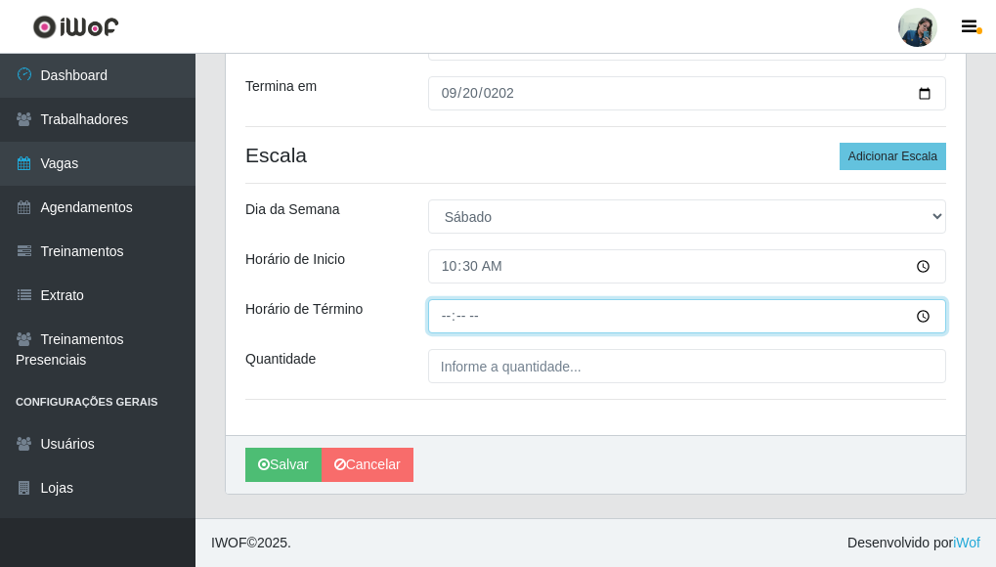
click at [445, 325] on input "Horário de Término" at bounding box center [687, 316] width 518 height 34
type input "16:30"
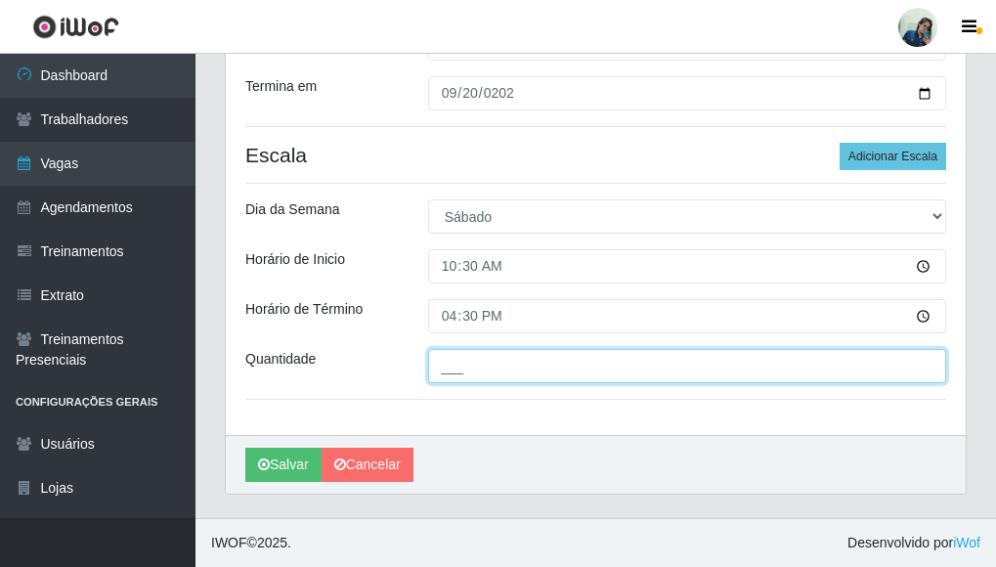
click at [499, 369] on input "___" at bounding box center [687, 366] width 518 height 34
type input "3__"
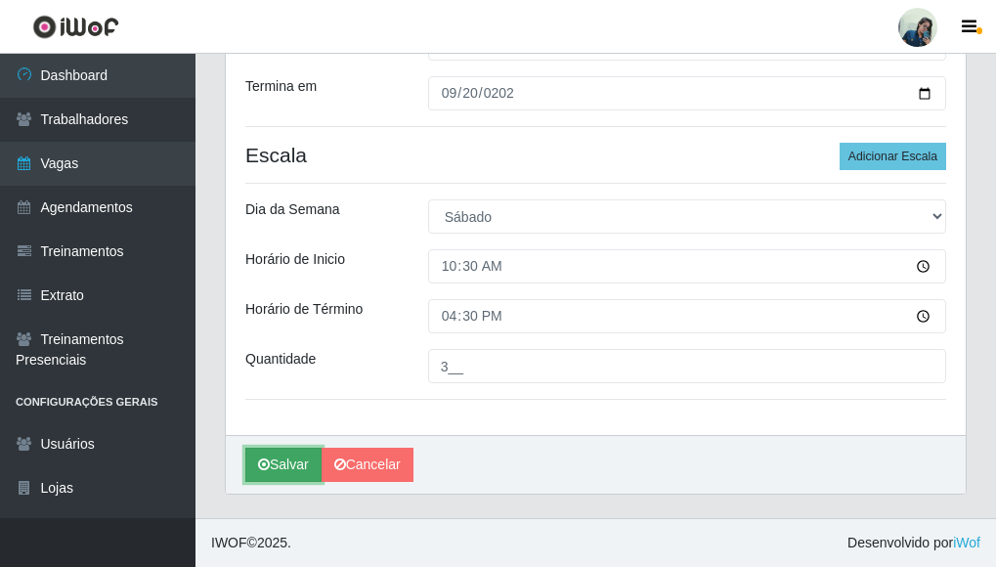
click at [287, 477] on button "Salvar" at bounding box center [283, 465] width 76 height 34
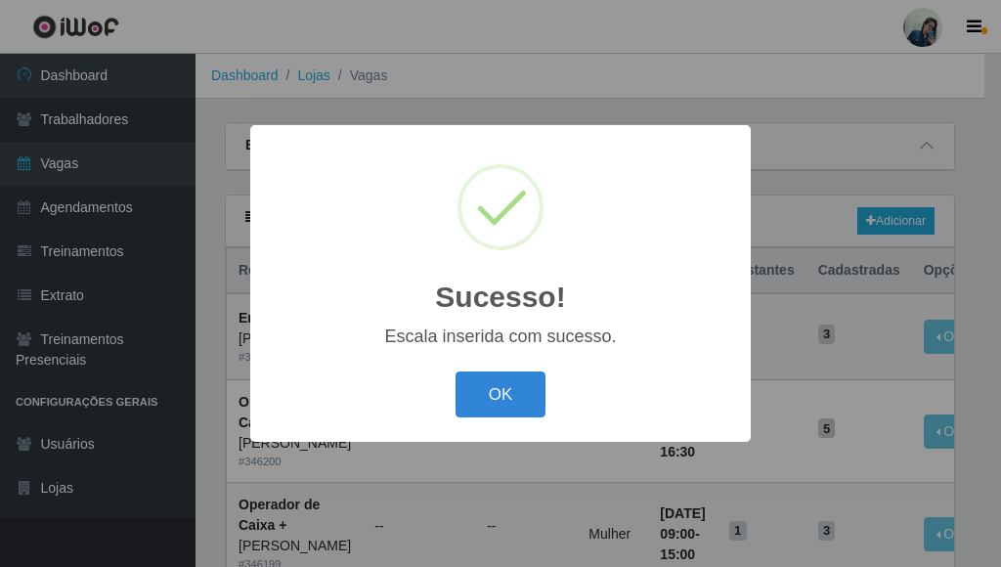
click at [500, 396] on button "OK" at bounding box center [501, 394] width 91 height 46
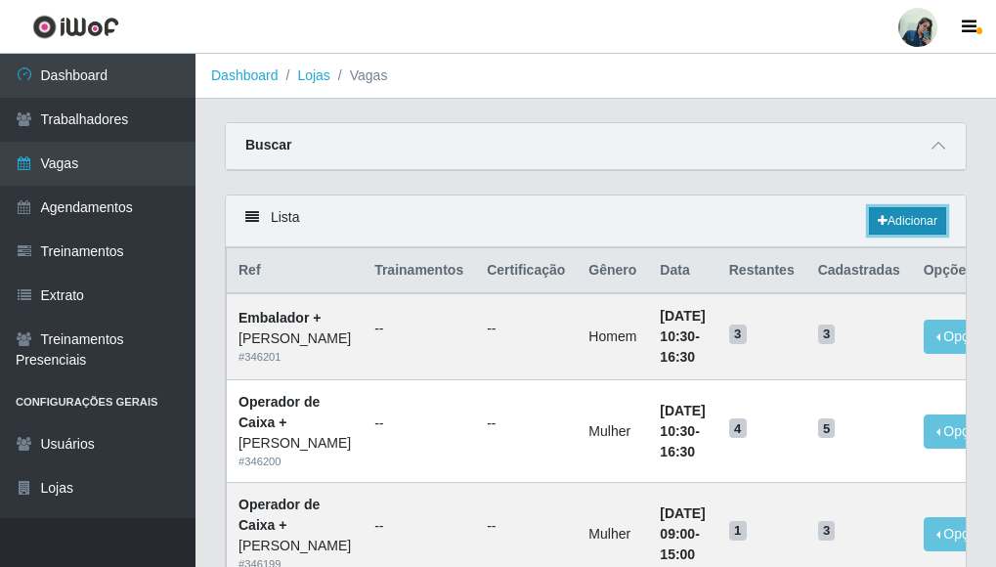
click at [892, 213] on link "Adicionar" at bounding box center [907, 220] width 77 height 27
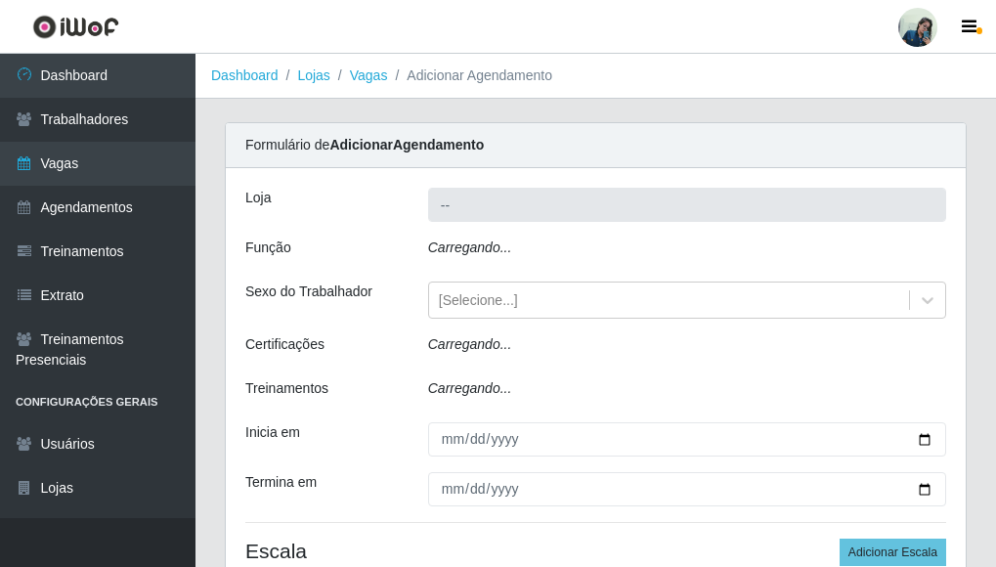
type input "[PERSON_NAME]"
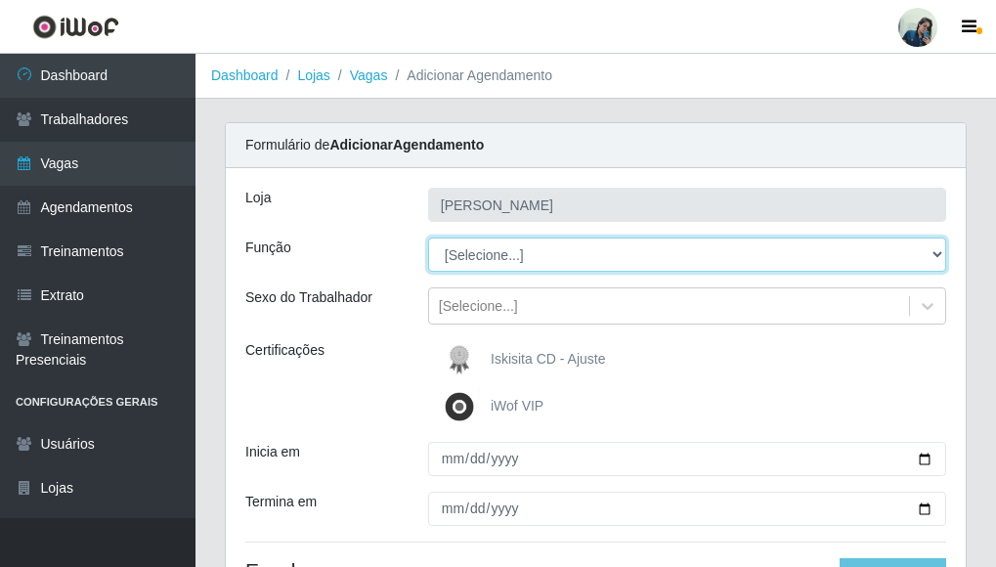
click at [472, 243] on select "[Selecione...] Auxiliar de Estacionamento Auxiliar de Estacionamento + Auxiliar…" at bounding box center [687, 255] width 518 height 34
select select "22"
click at [428, 238] on select "[Selecione...] Auxiliar de Estacionamento Auxiliar de Estacionamento + Auxiliar…" at bounding box center [687, 255] width 518 height 34
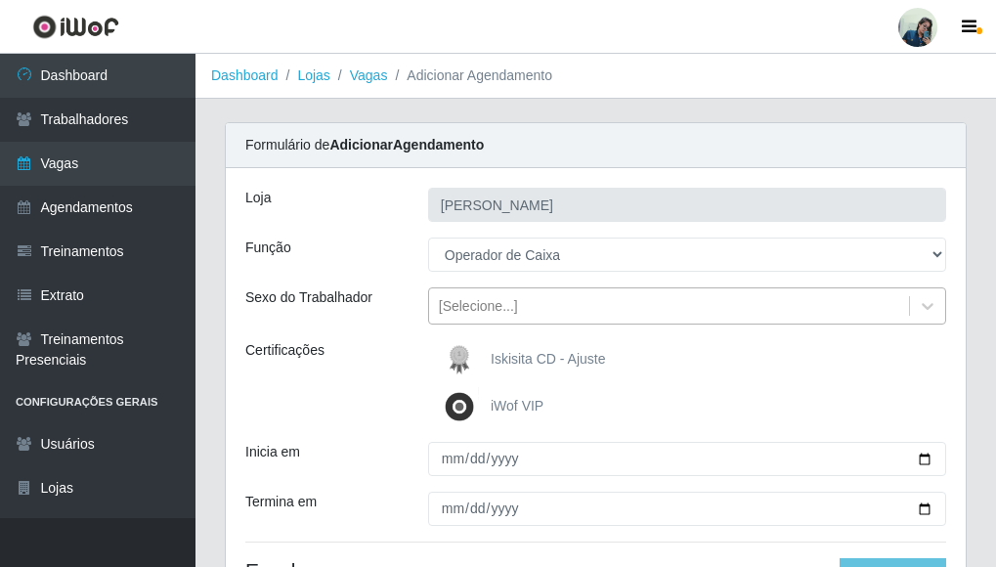
click at [475, 314] on div "[Selecione...]" at bounding box center [478, 306] width 79 height 21
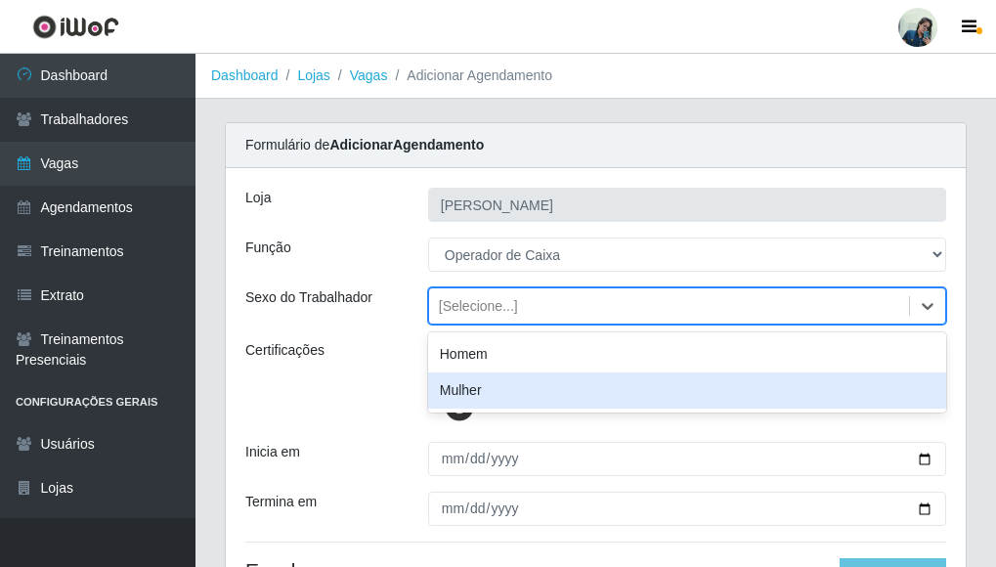
click at [458, 401] on div "Mulher" at bounding box center [687, 390] width 518 height 36
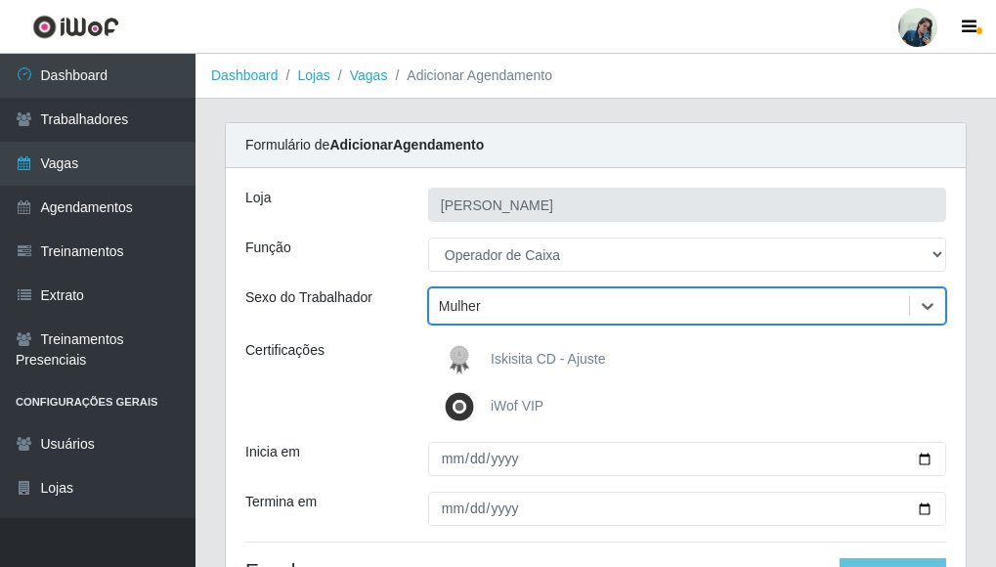
click at [395, 334] on div "[PERSON_NAME] Função [Selecione...] Auxiliar de Estacionamento Auxiliar de Esta…" at bounding box center [596, 401] width 740 height 466
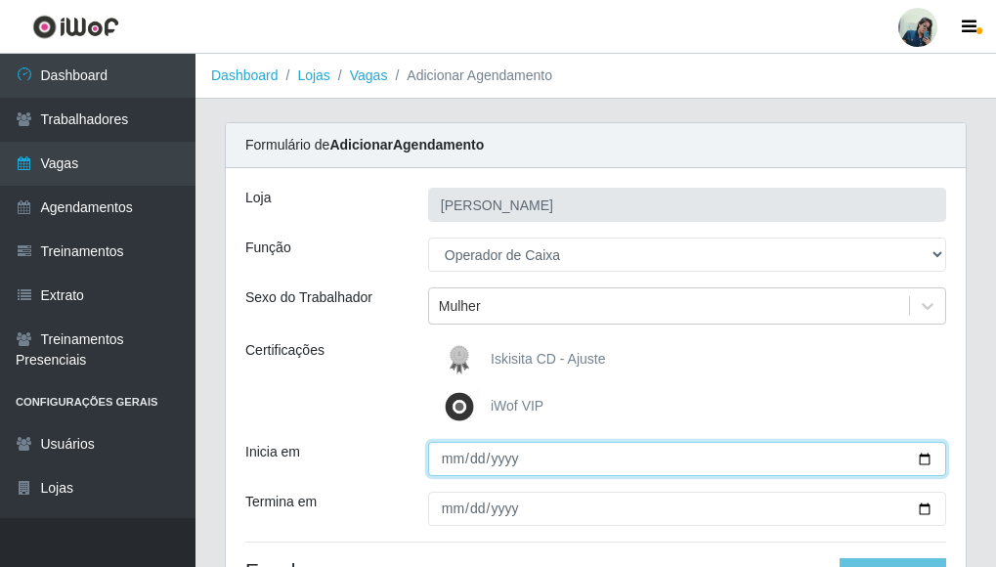
click at [441, 462] on input "Inicia em" at bounding box center [687, 459] width 518 height 34
type input "[DATE]"
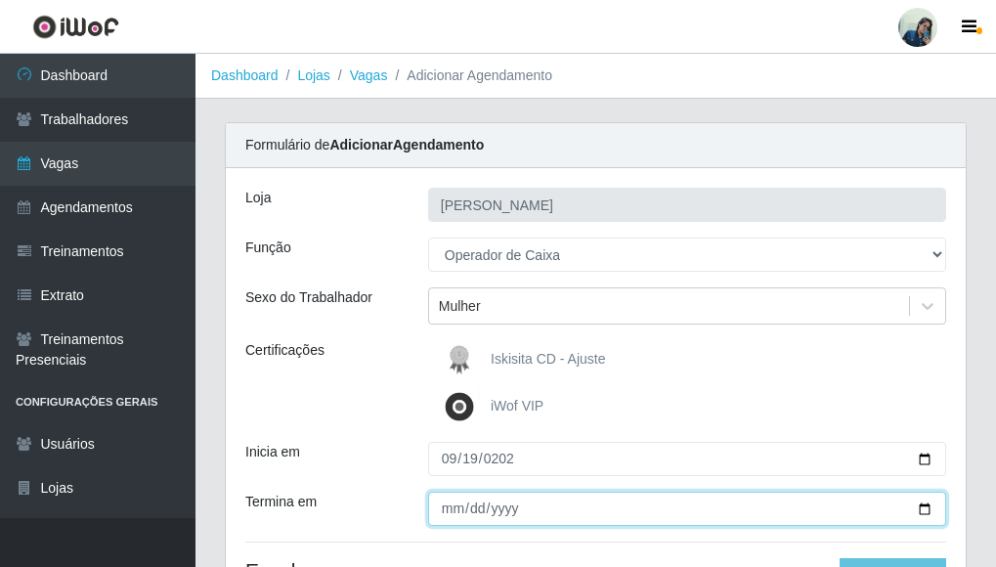
click at [454, 507] on input "Termina em" at bounding box center [687, 509] width 518 height 34
type input "[DATE]"
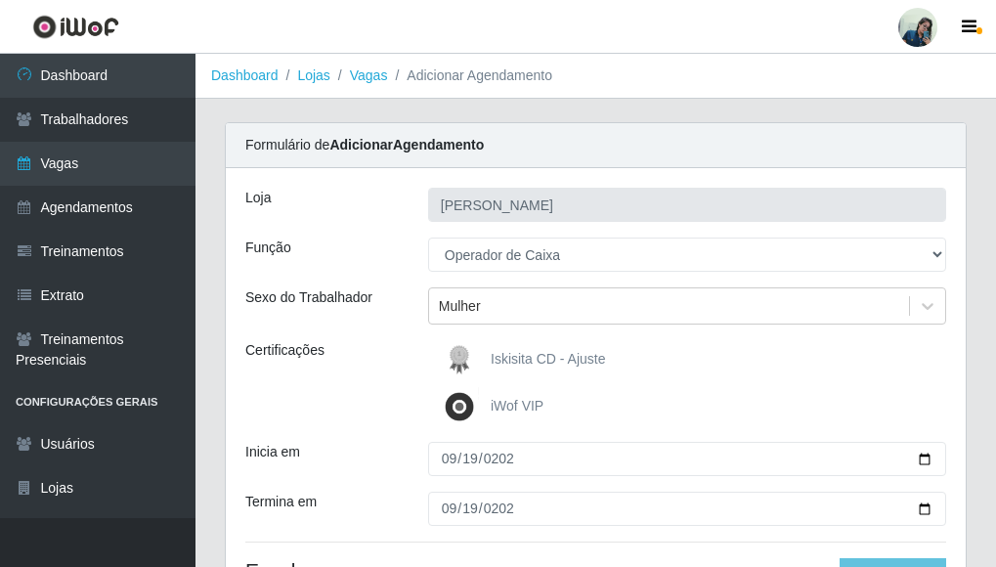
click at [403, 456] on div "Inicia em" at bounding box center [322, 459] width 183 height 34
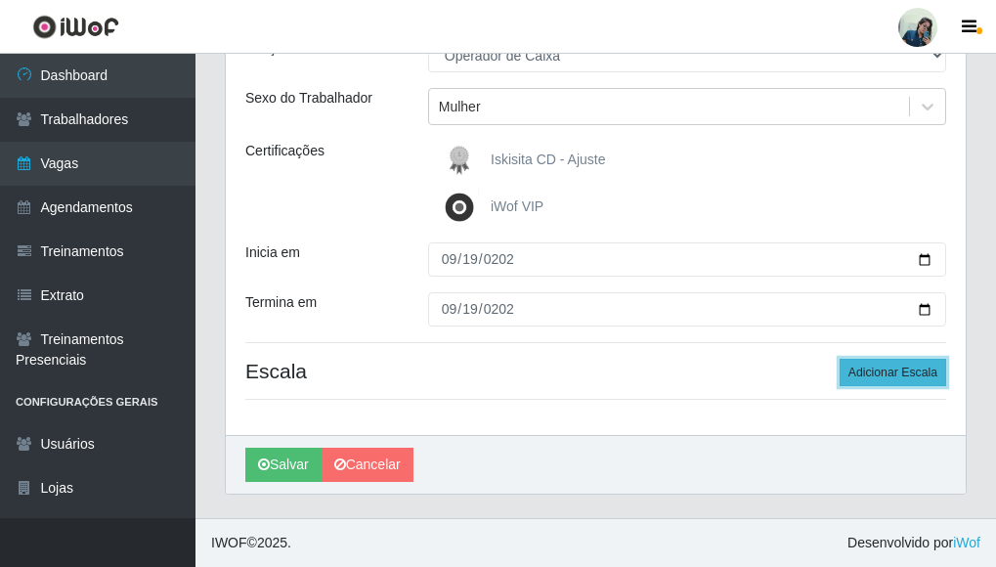
click at [855, 371] on button "Adicionar Escala" at bounding box center [893, 372] width 107 height 27
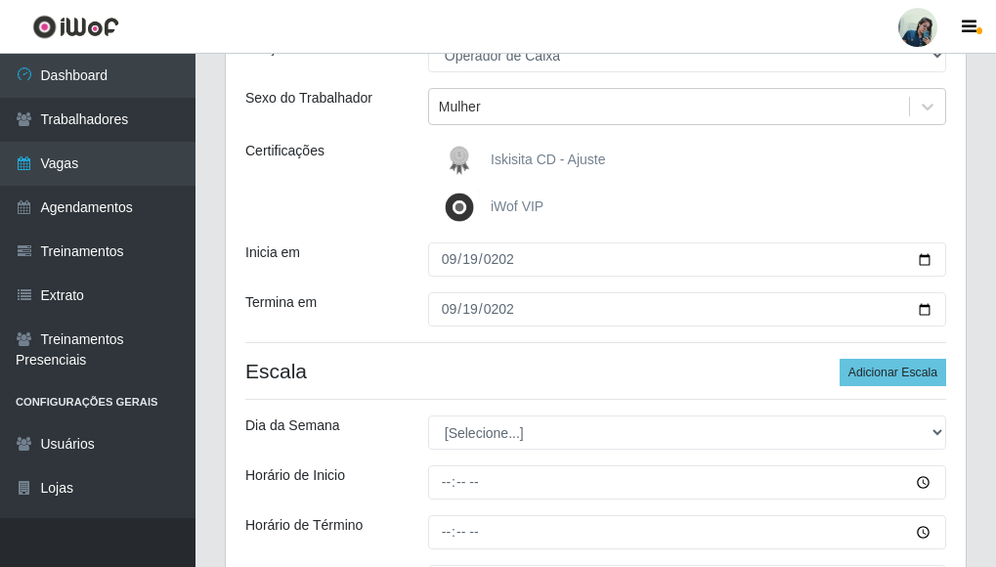
click at [376, 303] on div "Termina em" at bounding box center [322, 309] width 183 height 34
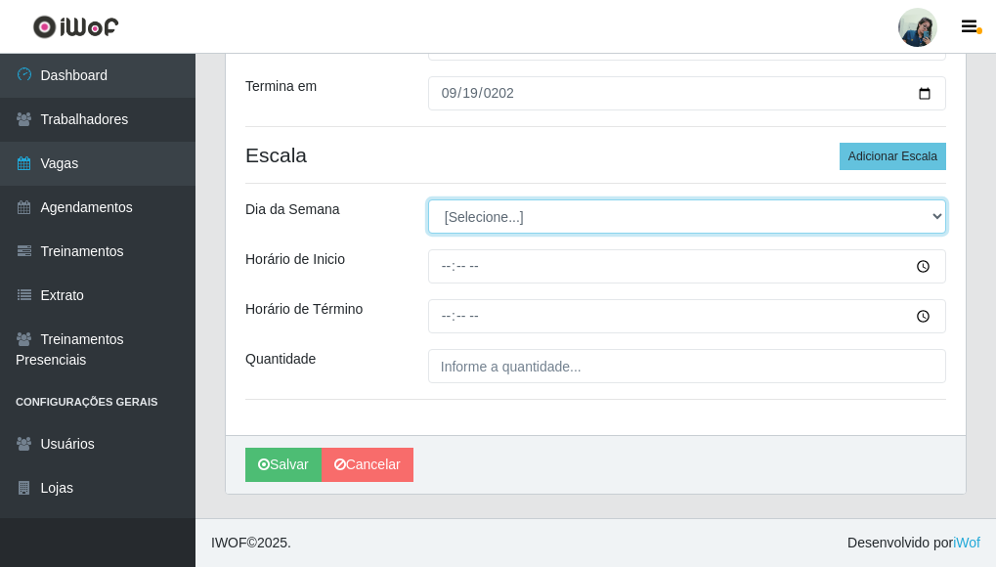
click at [499, 221] on select "[Selecione...] Segunda Terça Quarta Quinta Sexta Sábado Domingo" at bounding box center [687, 216] width 518 height 34
select select "5"
click at [428, 199] on select "[Selecione...] Segunda Terça Quarta Quinta Sexta Sábado Domingo" at bounding box center [687, 216] width 518 height 34
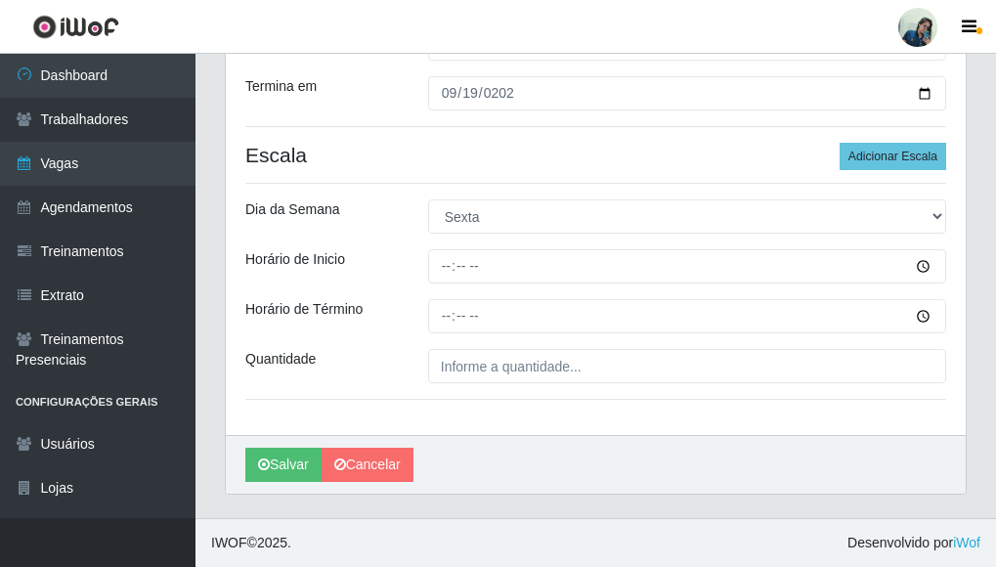
click at [367, 266] on div "Horário de Inicio" at bounding box center [322, 266] width 183 height 34
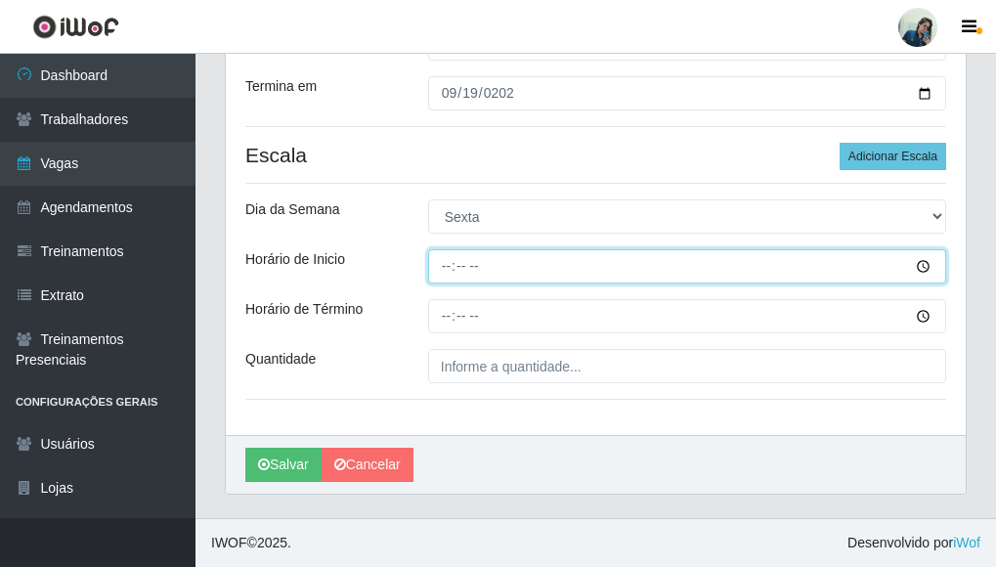
click at [445, 271] on input "Horário de Inicio" at bounding box center [687, 266] width 518 height 34
type input "10:30"
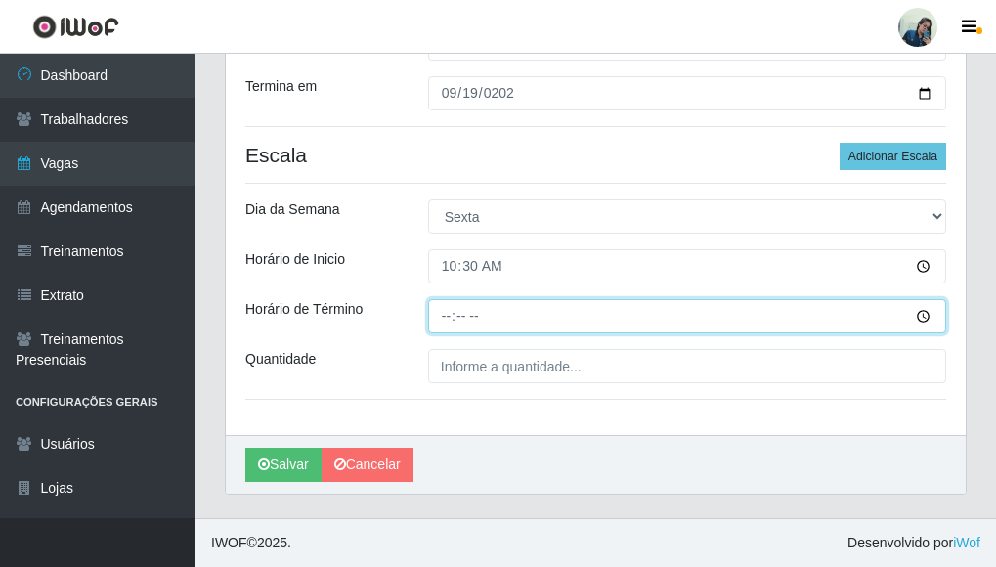
click at [449, 327] on input "Horário de Término" at bounding box center [687, 316] width 518 height 34
type input "16:30"
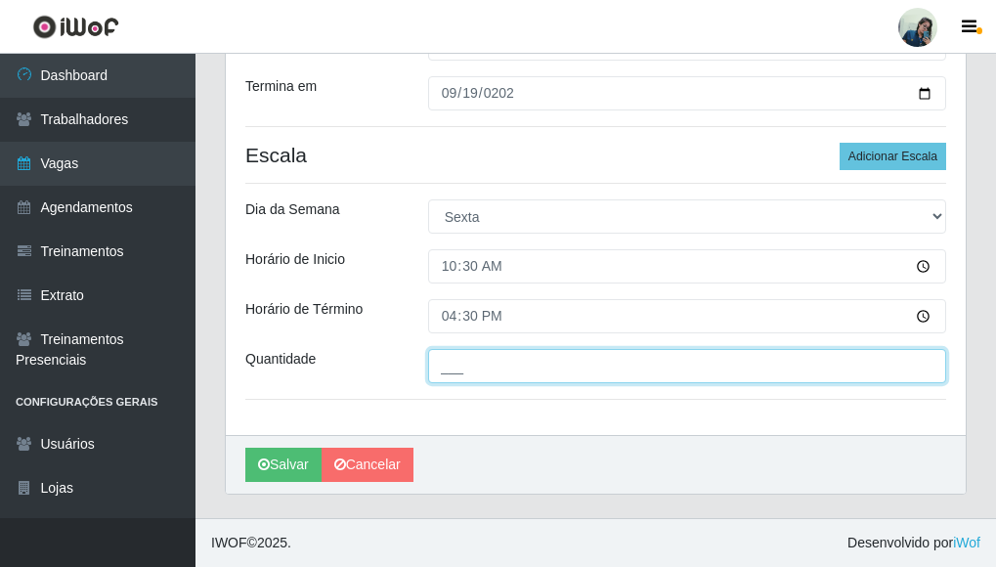
click at [436, 369] on input "___" at bounding box center [687, 366] width 518 height 34
type input "2__"
